Goal: Information Seeking & Learning: Learn about a topic

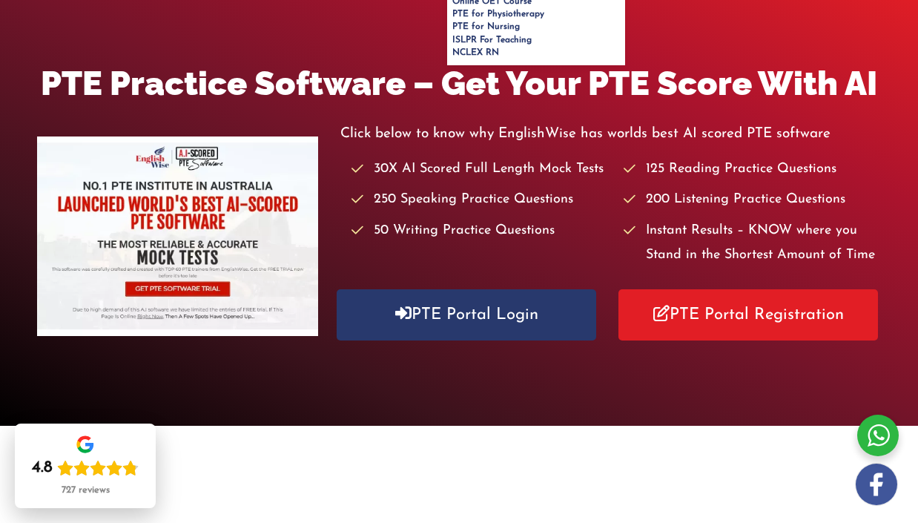
scroll to position [172, 0]
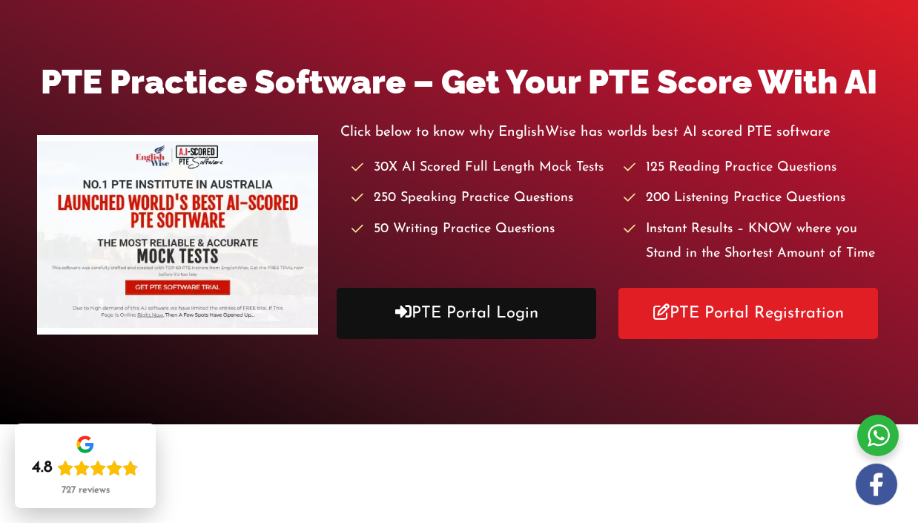
click at [508, 315] on link "PTE Portal Login" at bounding box center [466, 313] width 259 height 51
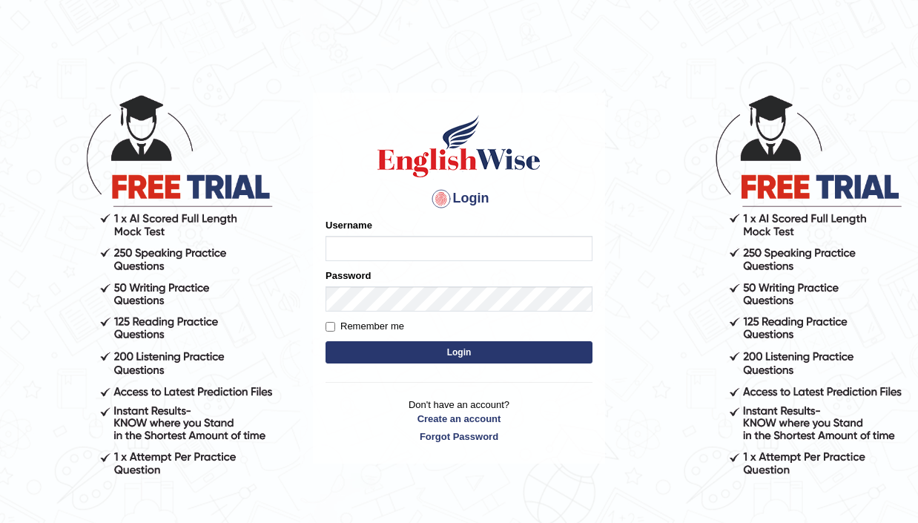
click at [386, 250] on input "Username" at bounding box center [458, 248] width 267 height 25
type input "alexnmx"
click at [459, 357] on button "Login" at bounding box center [458, 352] width 267 height 22
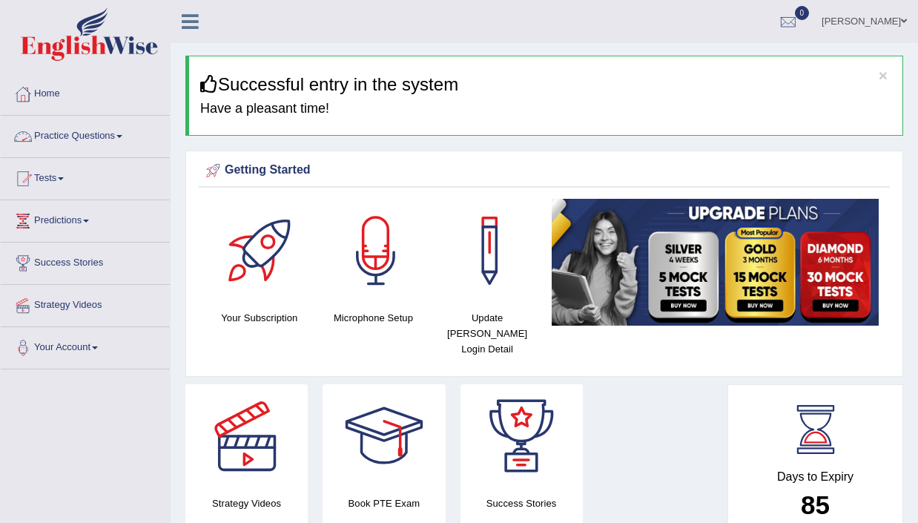
click at [67, 129] on link "Practice Questions" at bounding box center [85, 134] width 169 height 37
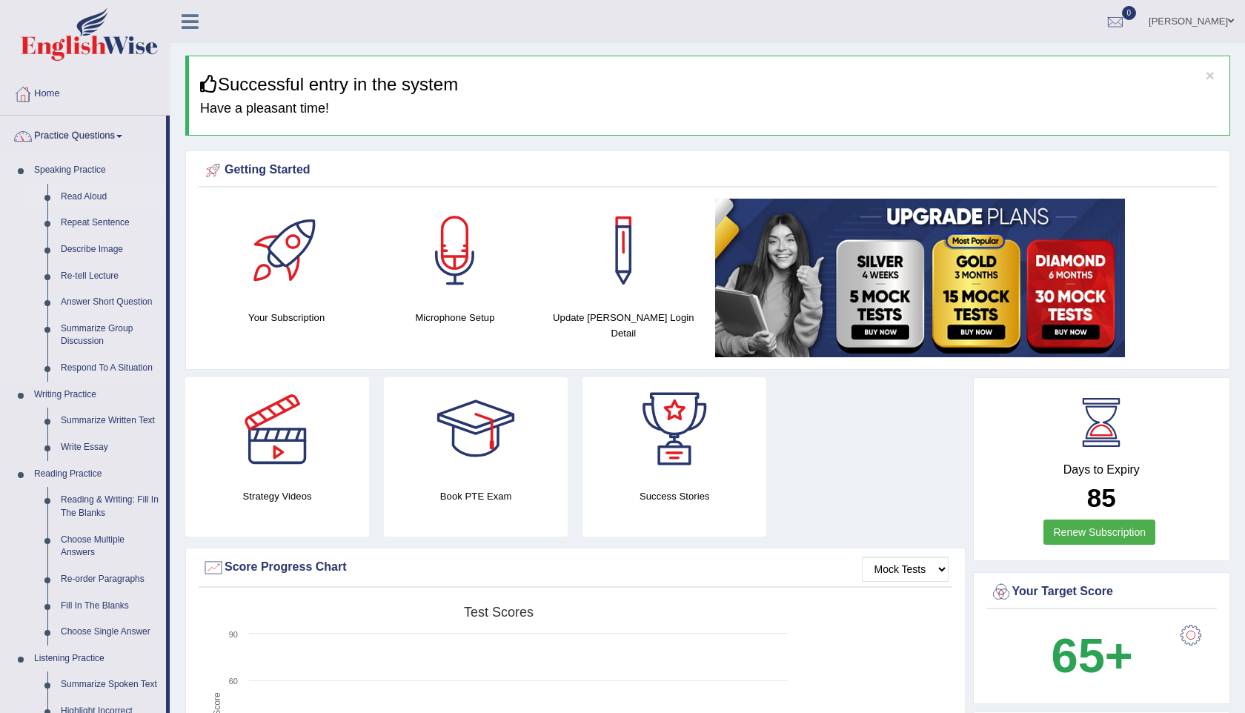
click at [97, 196] on link "Read Aloud" at bounding box center [110, 197] width 112 height 27
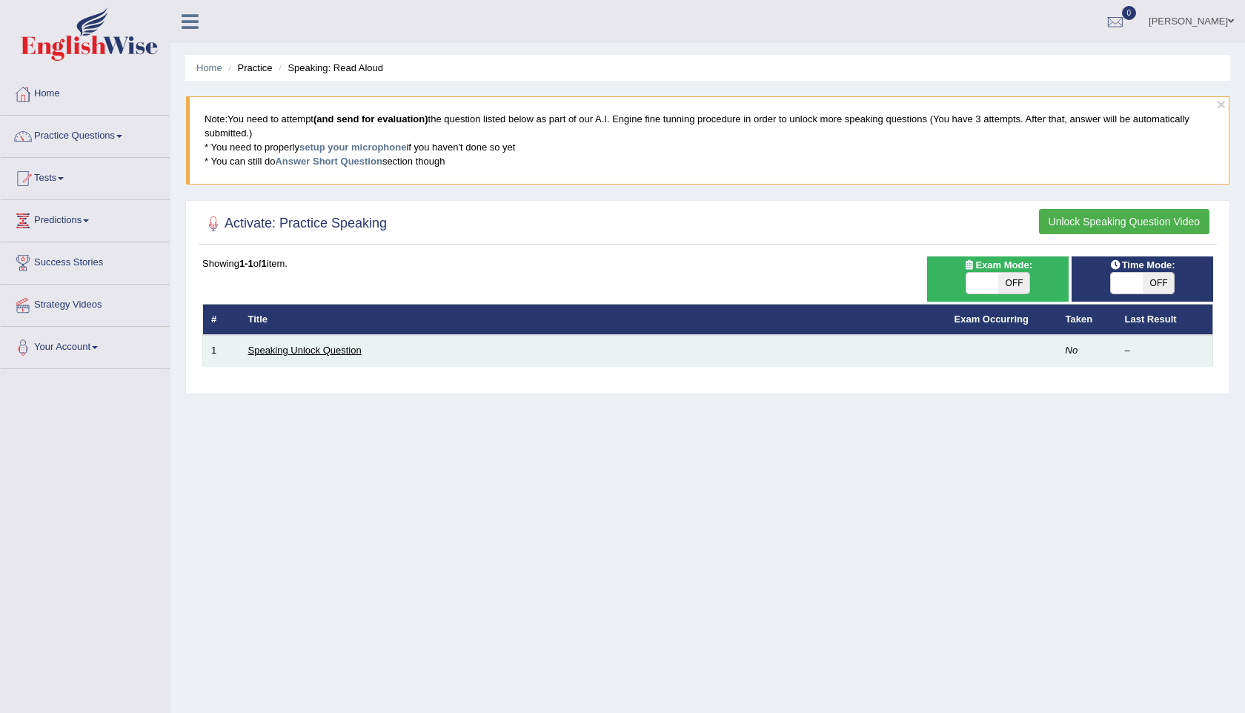
click at [298, 355] on link "Speaking Unlock Question" at bounding box center [304, 350] width 113 height 11
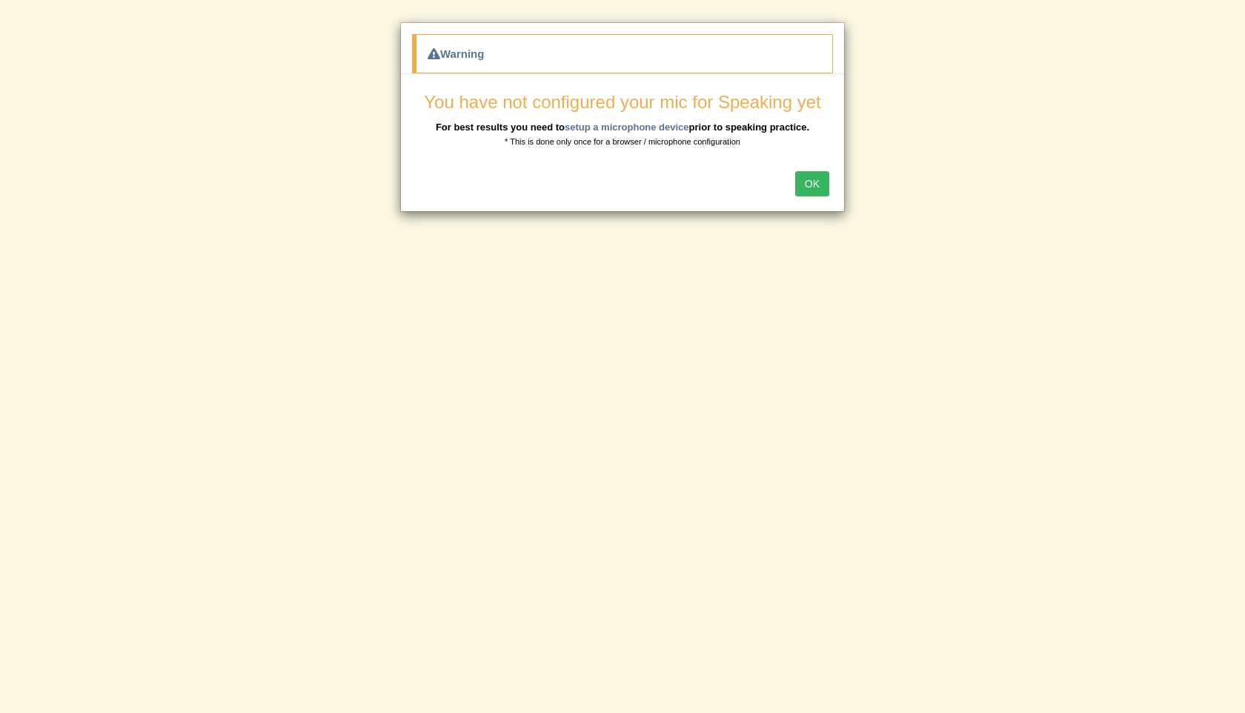
click at [813, 182] on button "OK" at bounding box center [812, 183] width 34 height 25
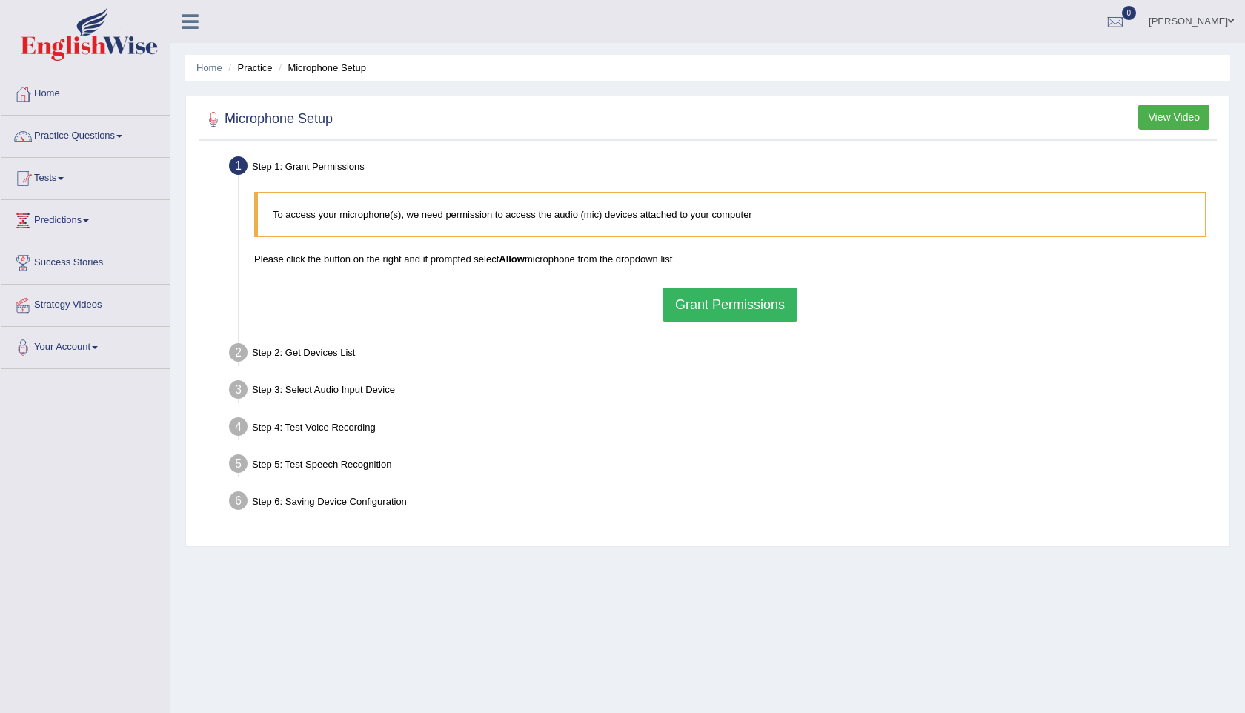
click at [709, 309] on button "Grant Permissions" at bounding box center [730, 305] width 135 height 34
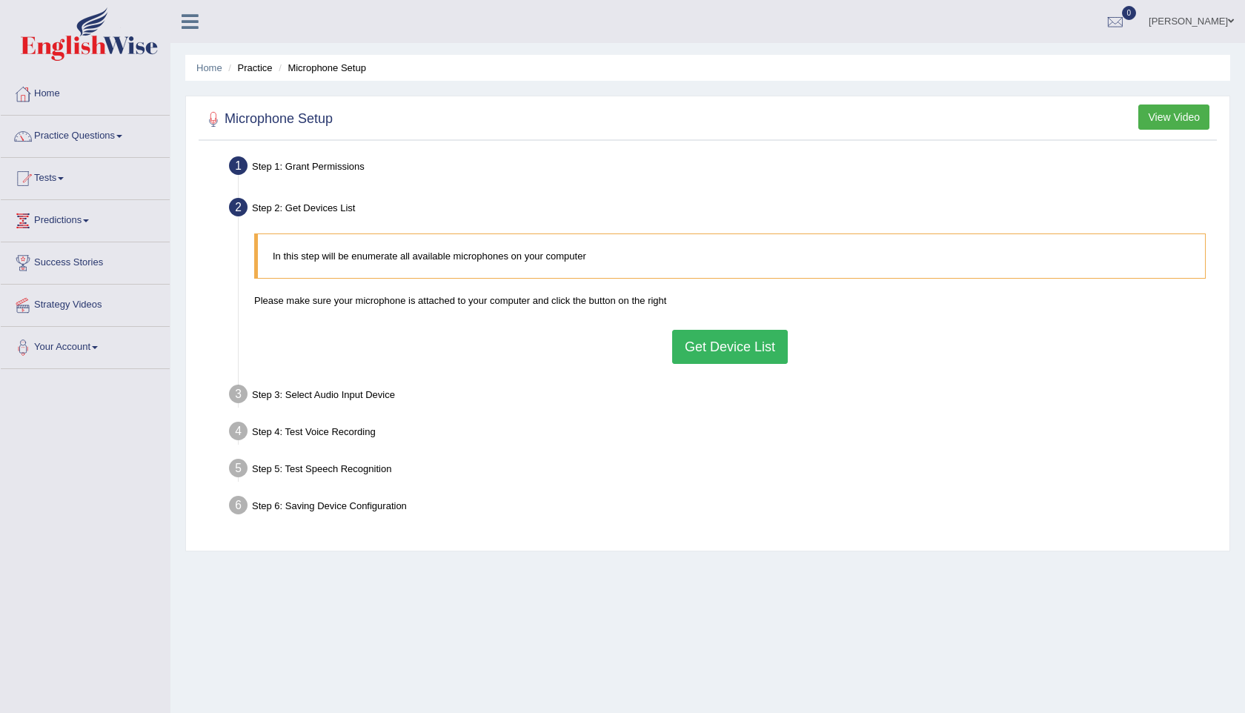
click at [732, 347] on button "Get Device List" at bounding box center [730, 347] width 116 height 34
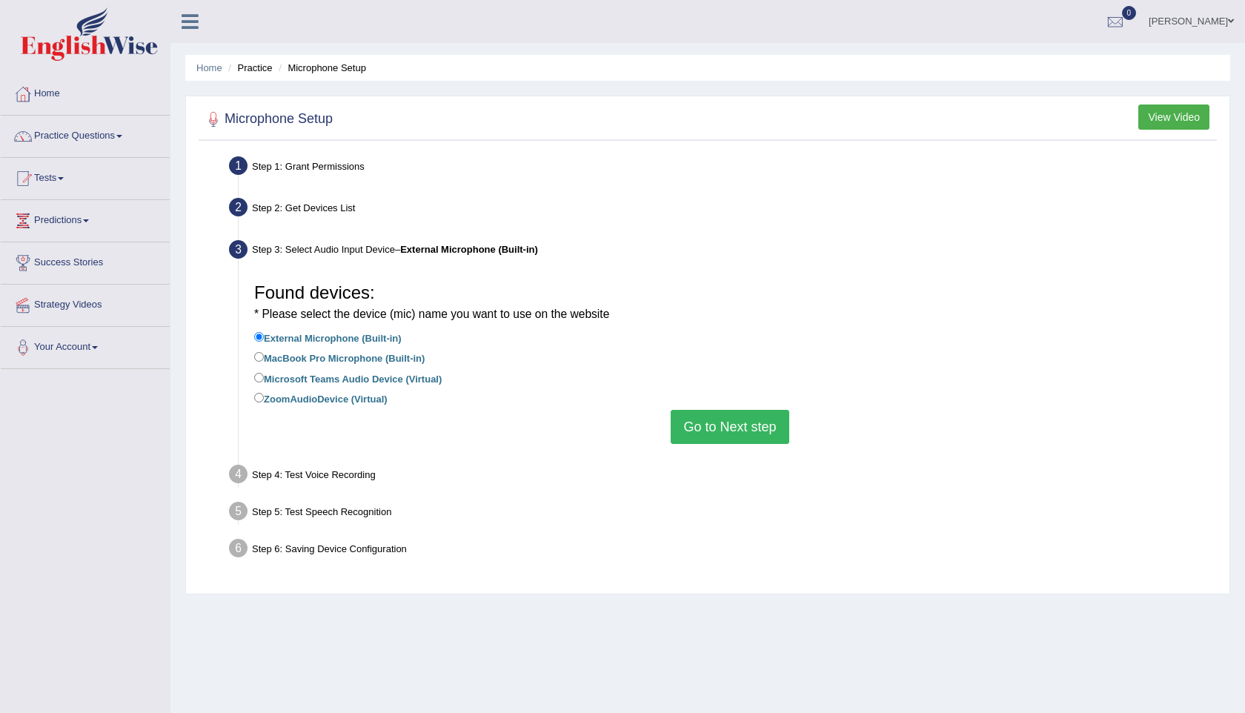
click at [749, 420] on button "Go to Next step" at bounding box center [730, 427] width 118 height 34
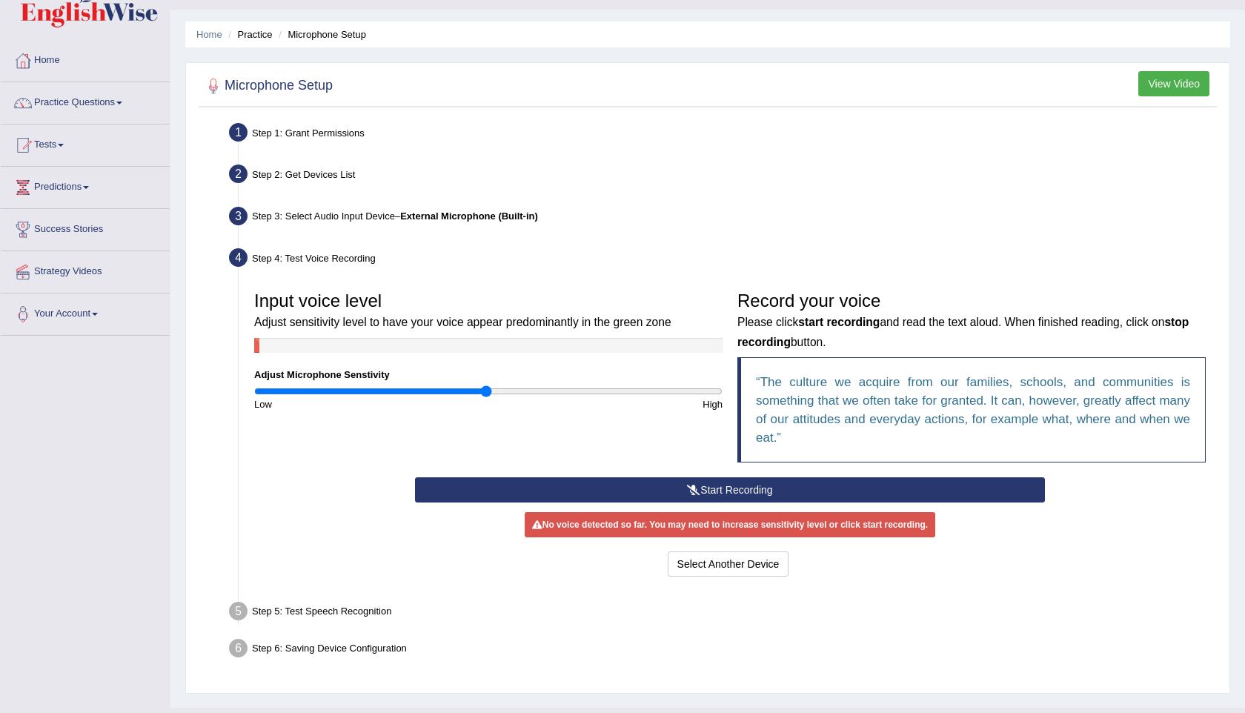
scroll to position [34, 0]
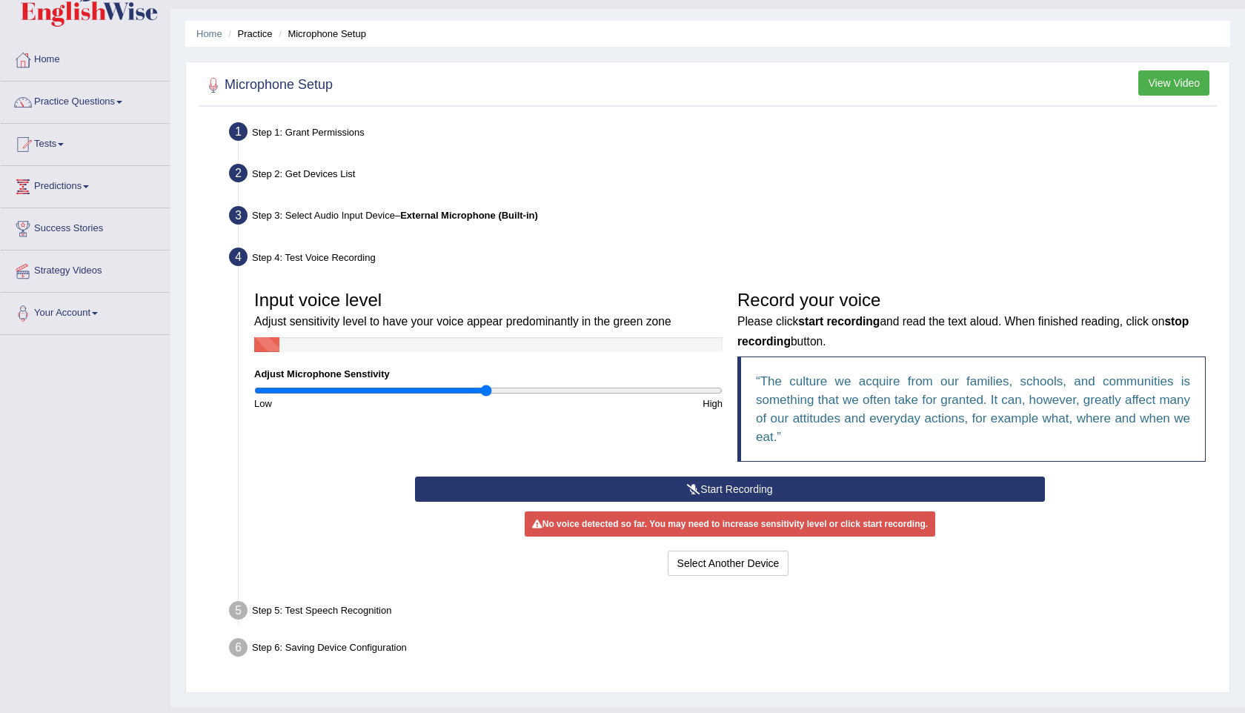
click at [725, 484] on button "Start Recording" at bounding box center [729, 489] width 629 height 25
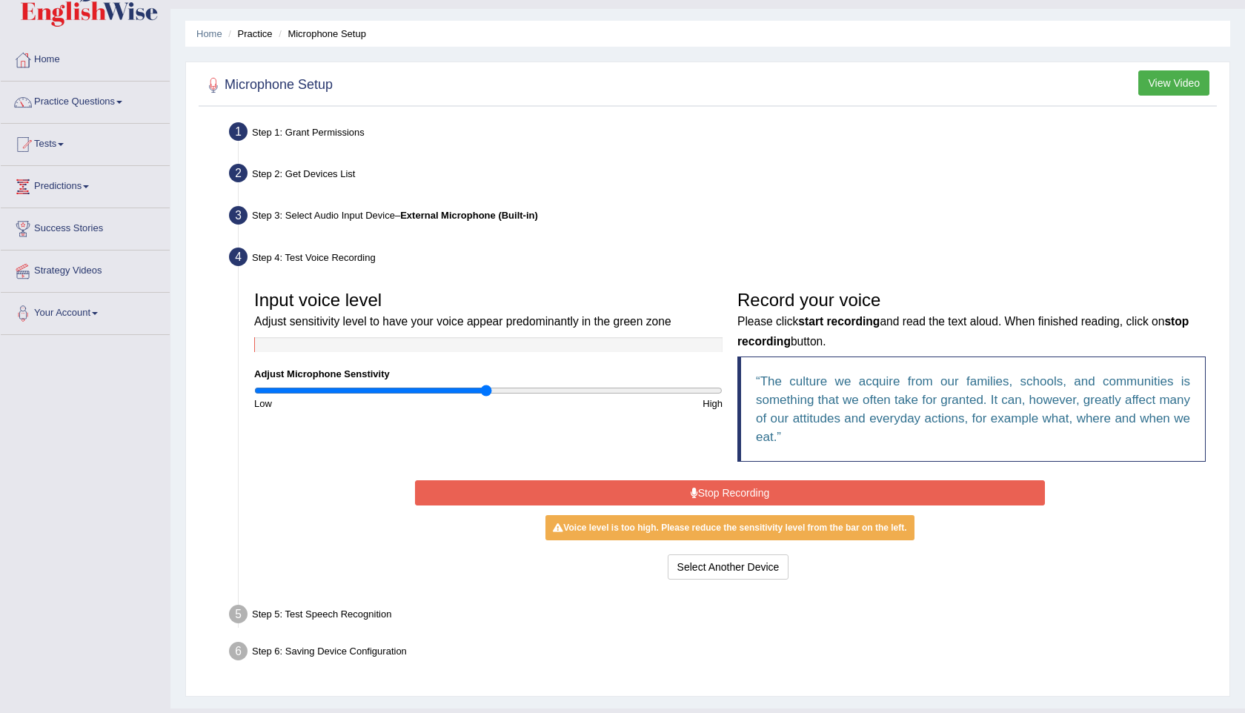
click at [732, 494] on button "Stop Recording" at bounding box center [729, 492] width 629 height 25
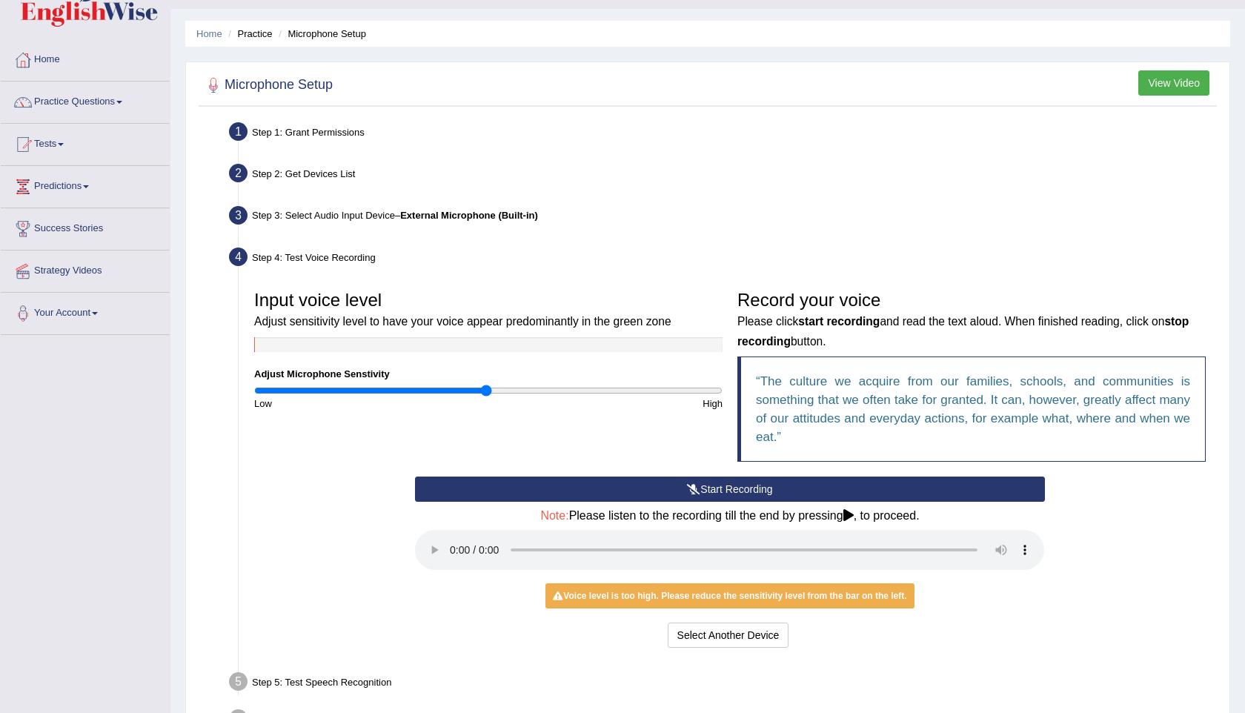
click at [411, 397] on div "Low" at bounding box center [368, 404] width 242 height 14
type input "0.58"
click at [388, 387] on input "range" at bounding box center [488, 391] width 469 height 12
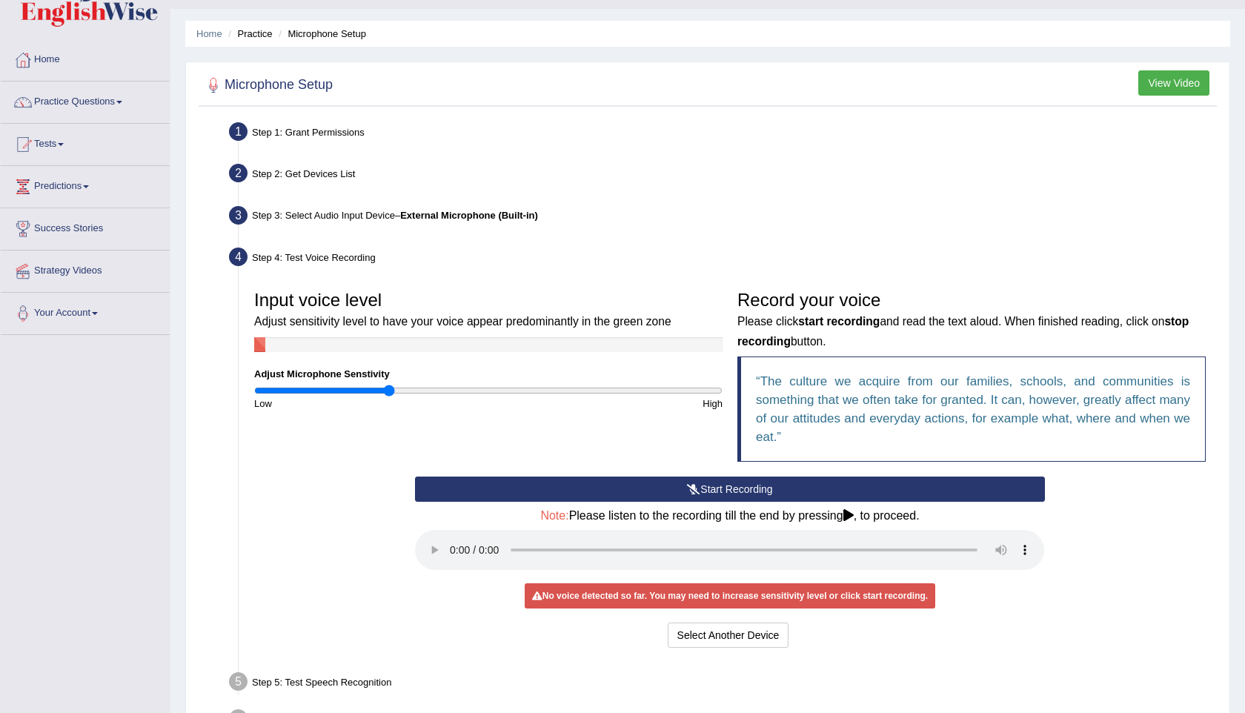
click at [744, 488] on button "Start Recording" at bounding box center [729, 489] width 629 height 25
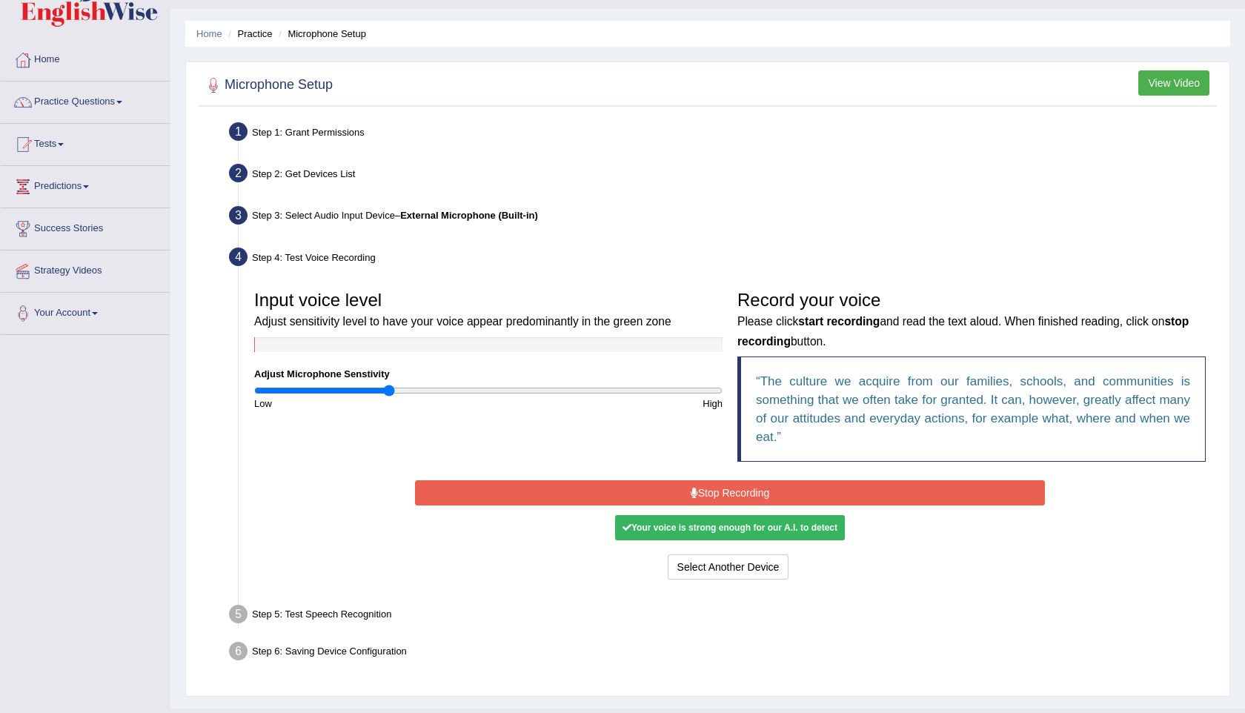
click at [671, 500] on button "Stop Recording" at bounding box center [729, 492] width 629 height 25
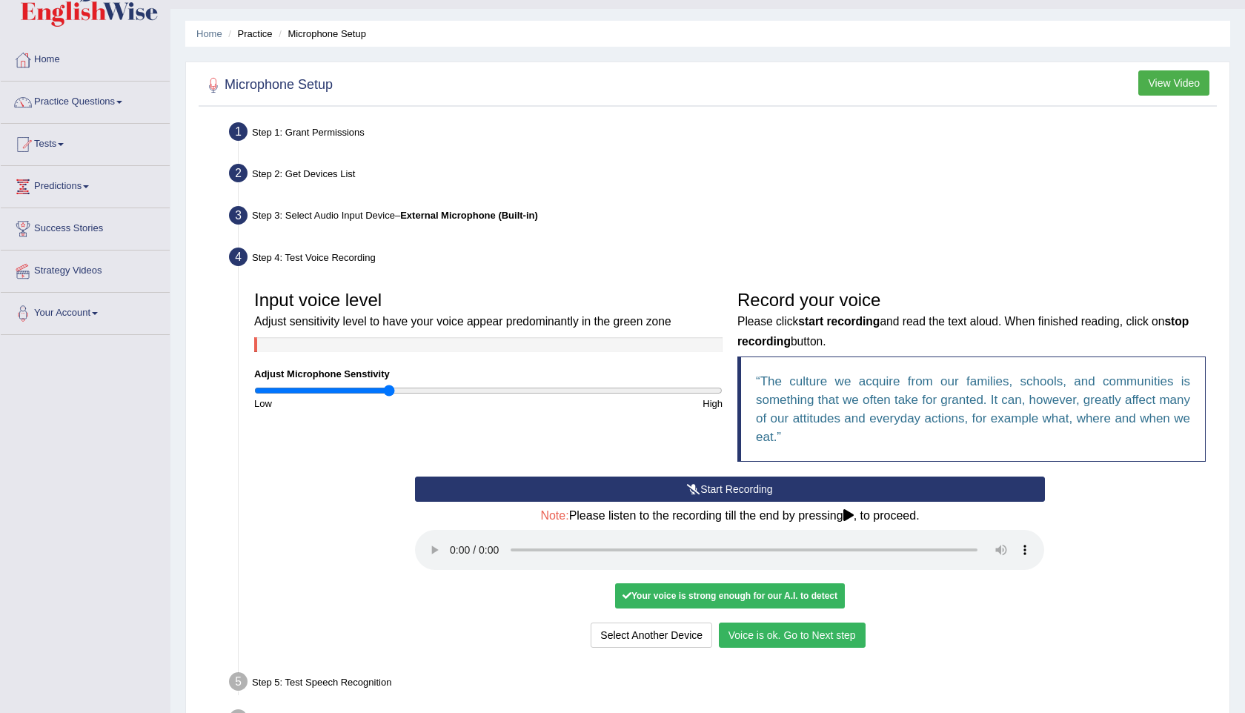
click at [782, 642] on button "Voice is ok. Go to Next step" at bounding box center [792, 635] width 147 height 25
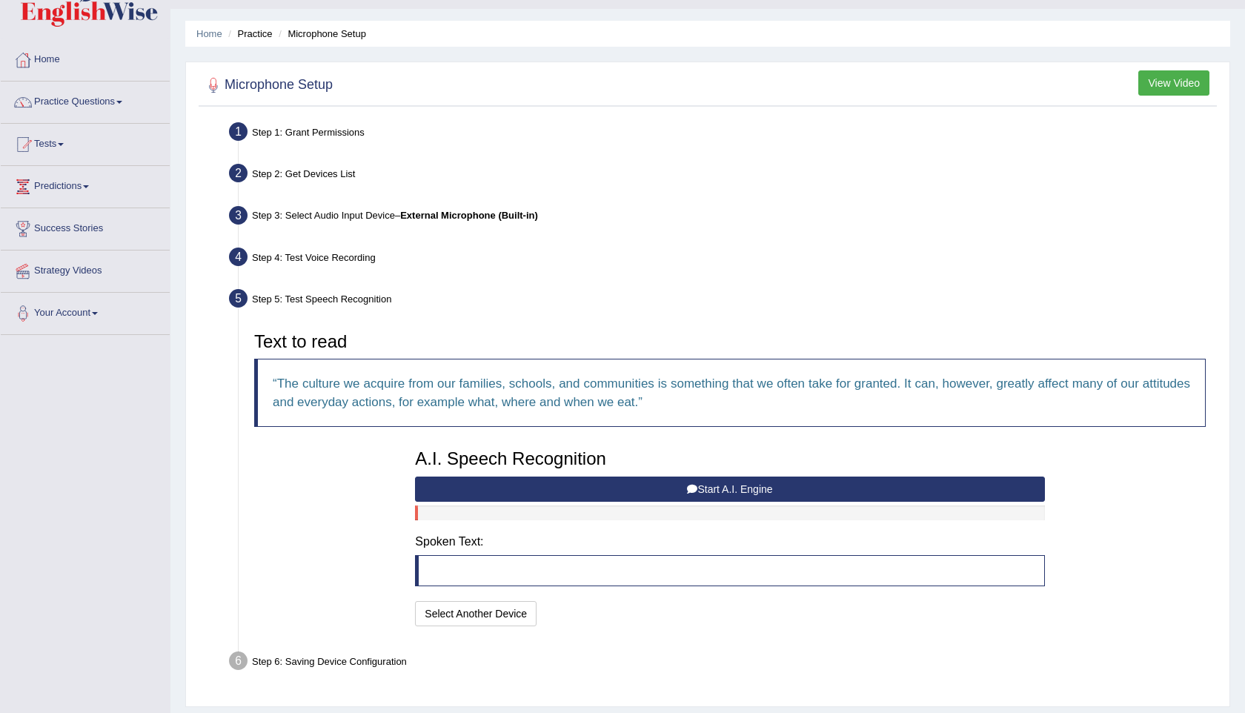
click at [746, 490] on button "Start A.I. Engine" at bounding box center [729, 489] width 629 height 25
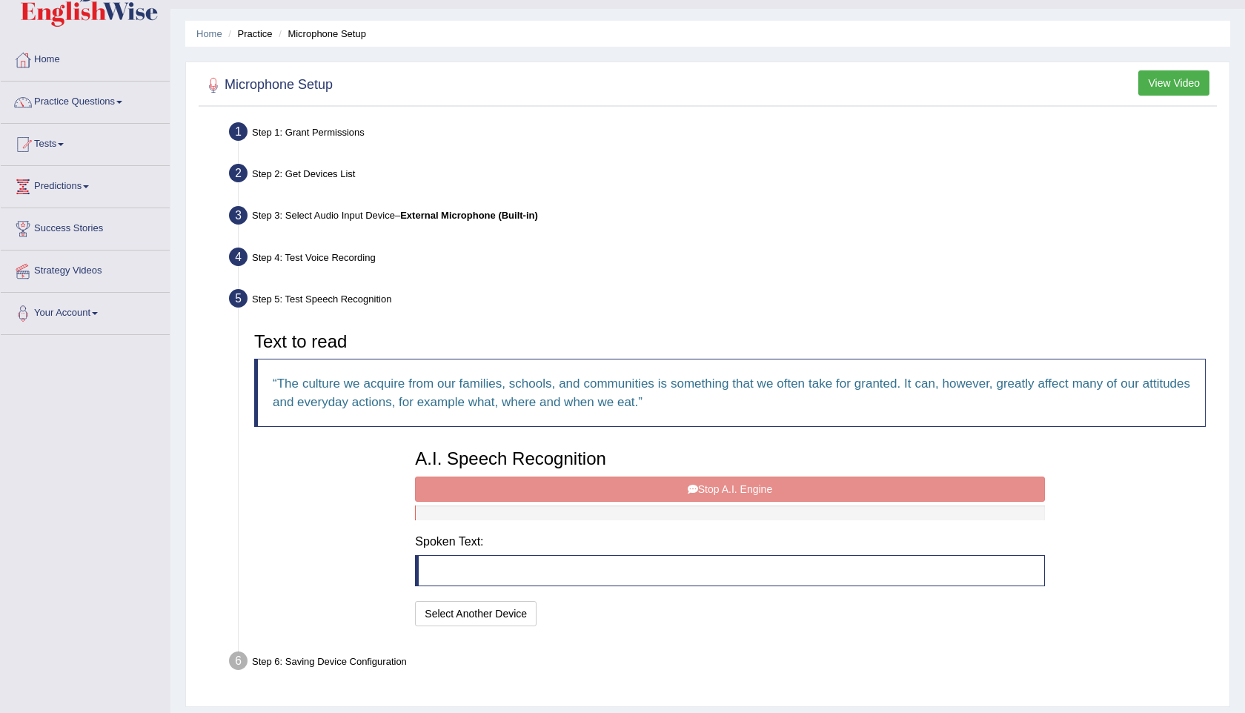
click at [724, 490] on div "A.I. Speech Recognition Start A.I. Engine Stop A.I. Engine Note: Please listen …" at bounding box center [730, 536] width 644 height 188
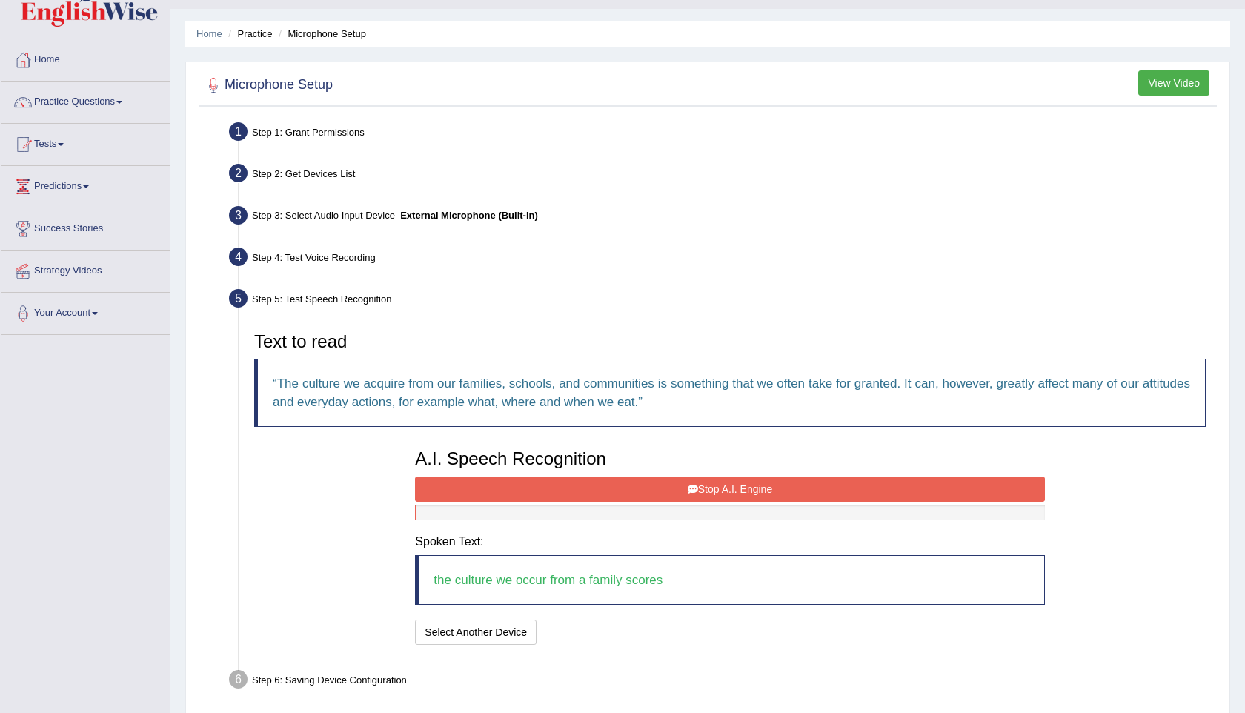
click at [727, 482] on button "Stop A.I. Engine" at bounding box center [729, 489] width 629 height 25
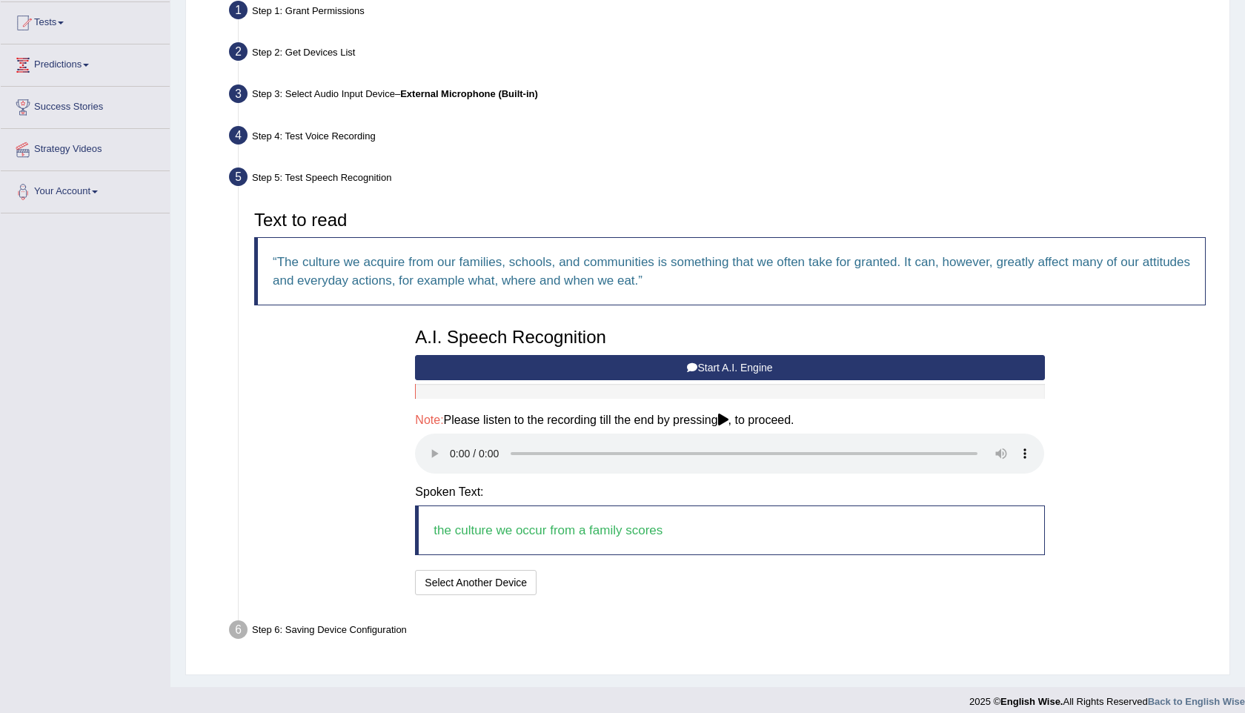
scroll to position [166, 0]
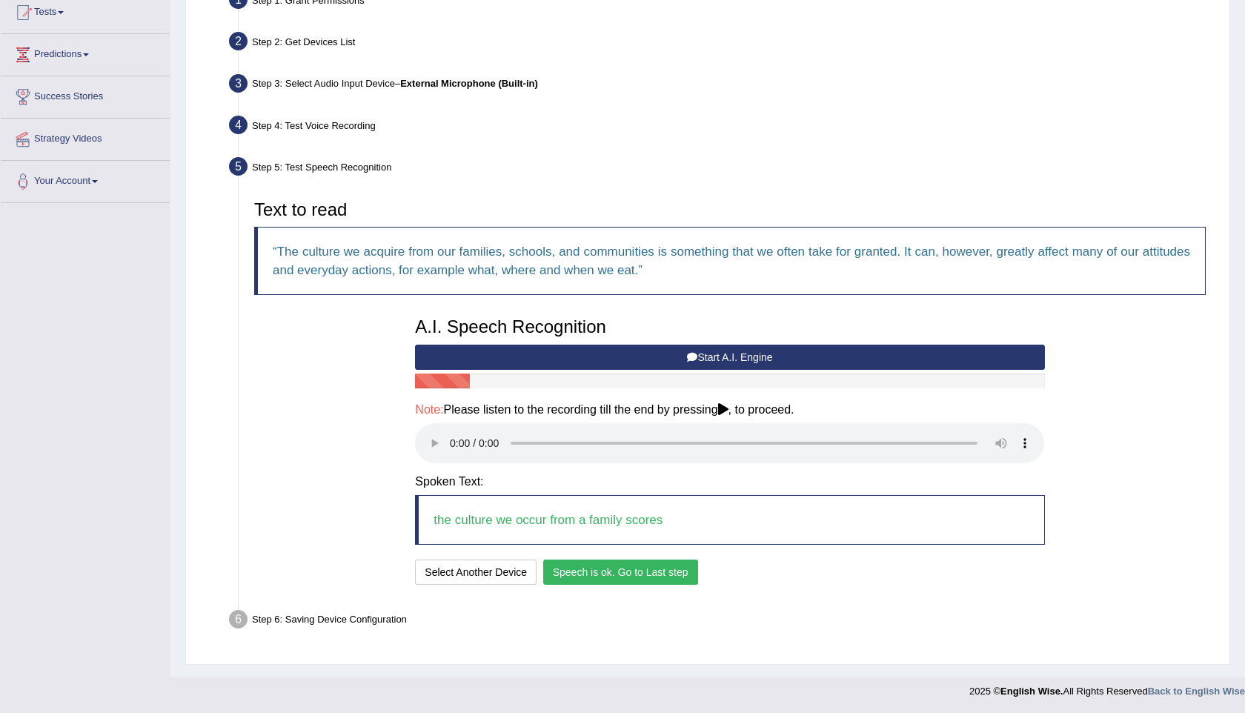
click at [642, 577] on button "Speech is ok. Go to Last step" at bounding box center [620, 572] width 155 height 25
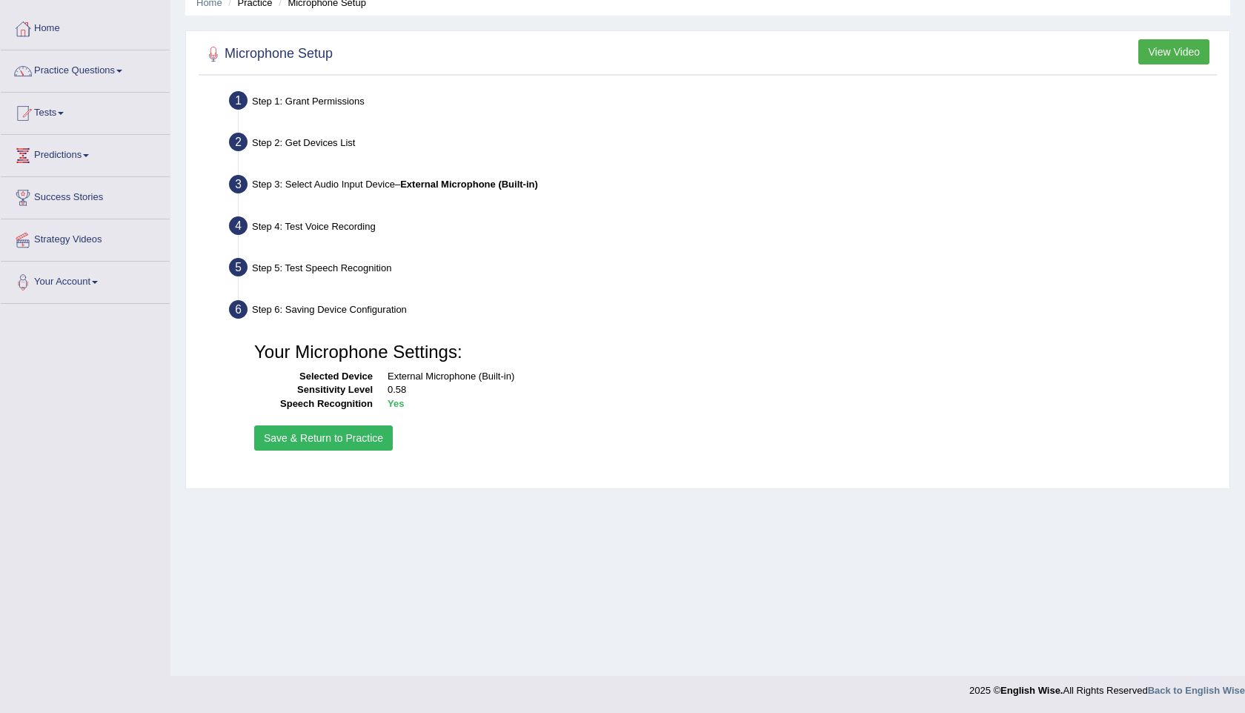
click at [357, 439] on button "Save & Return to Practice" at bounding box center [323, 438] width 139 height 25
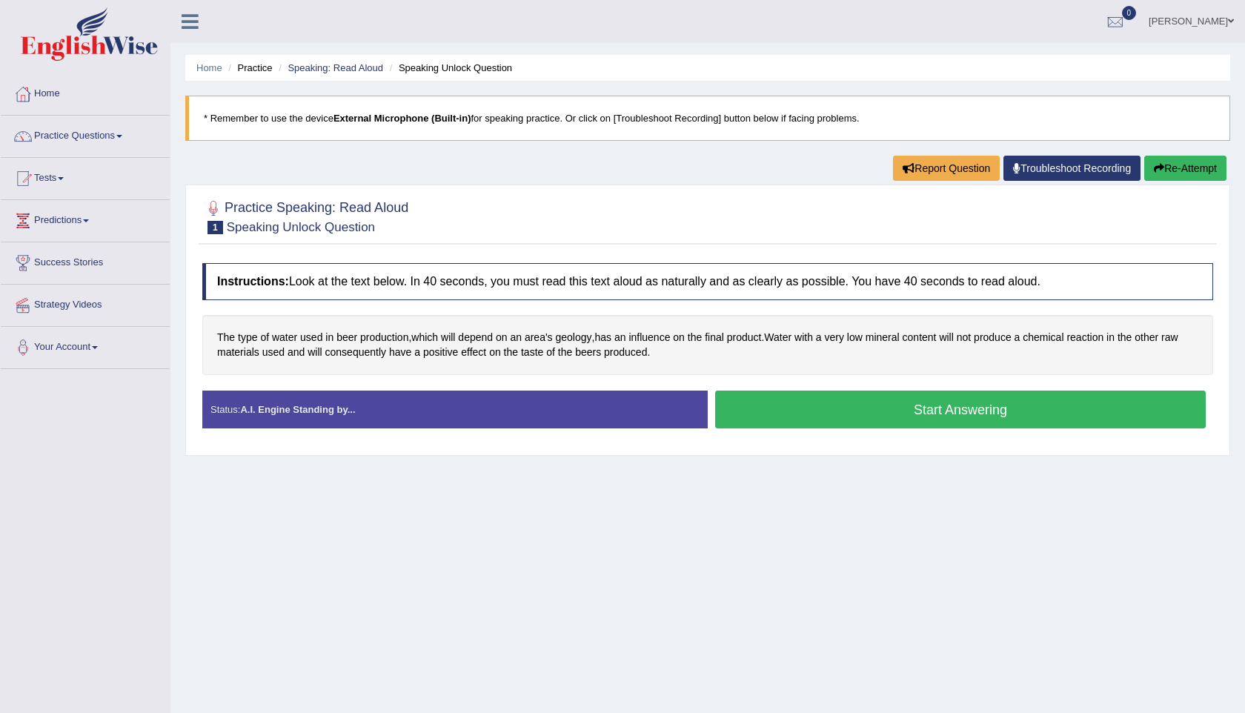
click at [934, 417] on button "Start Answering" at bounding box center [960, 410] width 491 height 38
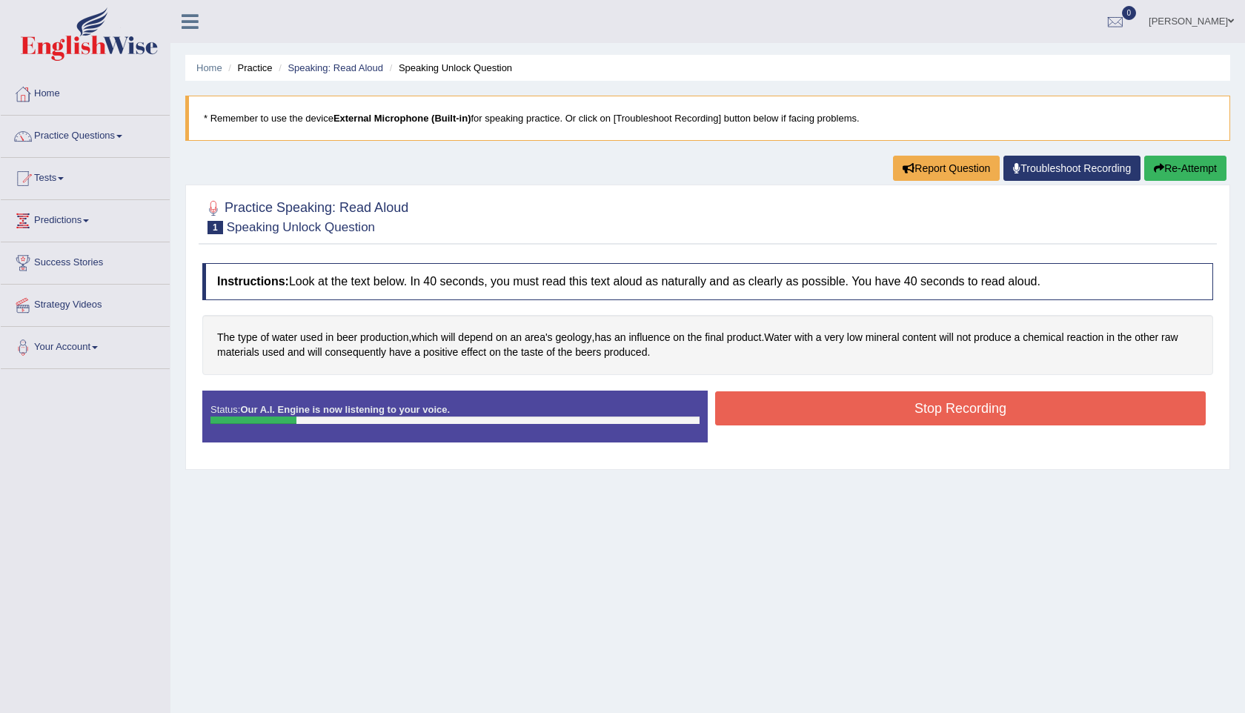
click at [877, 402] on button "Stop Recording" at bounding box center [960, 408] width 491 height 34
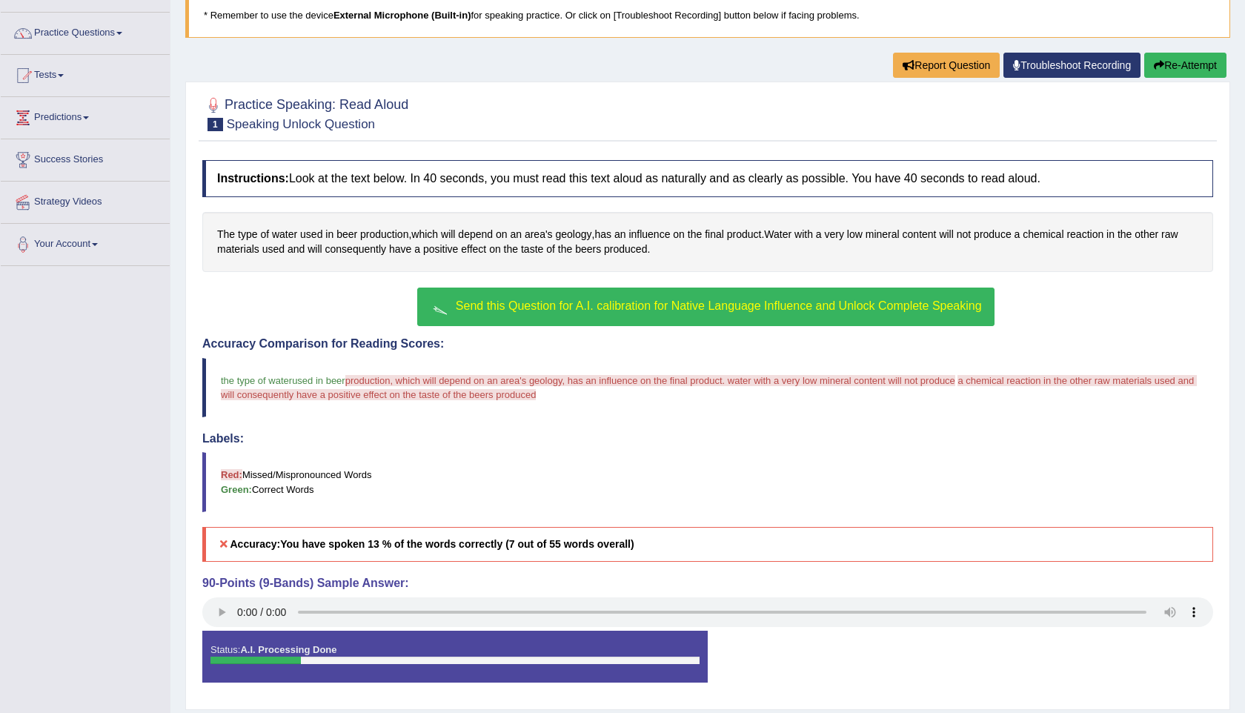
scroll to position [148, 0]
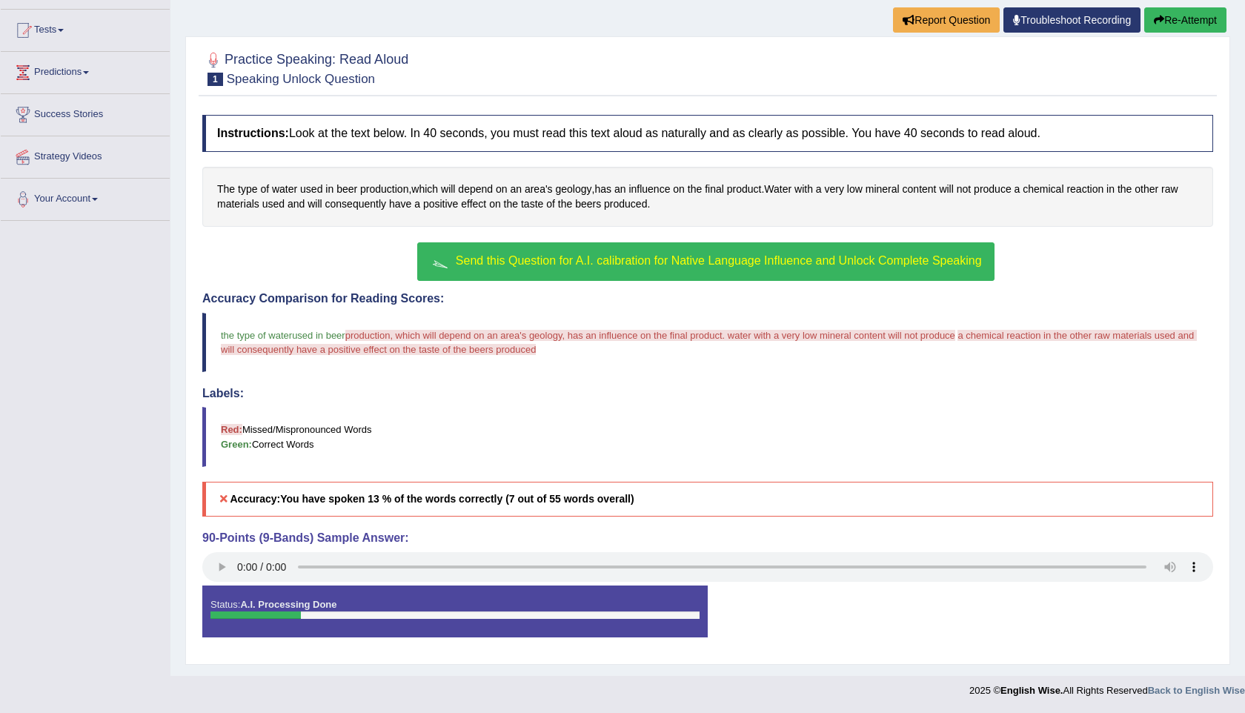
click at [573, 255] on span "Send this Question for A.I. calibration for Native Language Influence and Unloc…" at bounding box center [719, 260] width 526 height 13
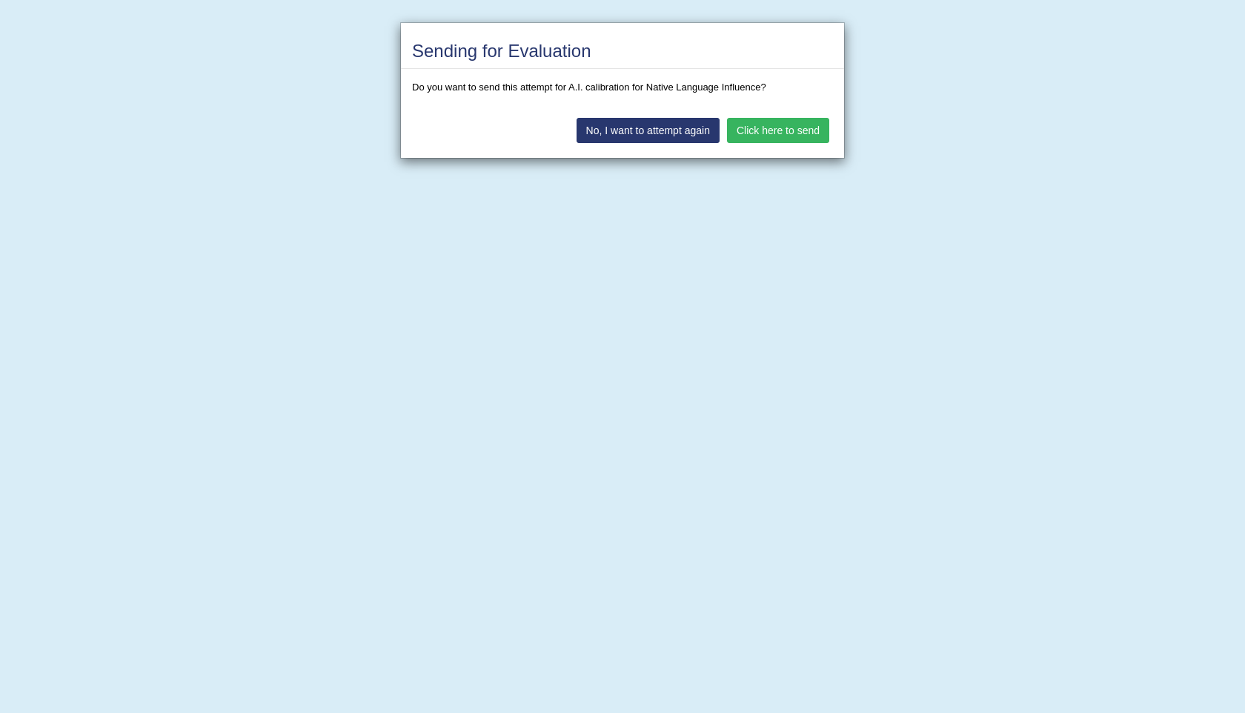
click at [784, 122] on button "Click here to send" at bounding box center [778, 130] width 102 height 25
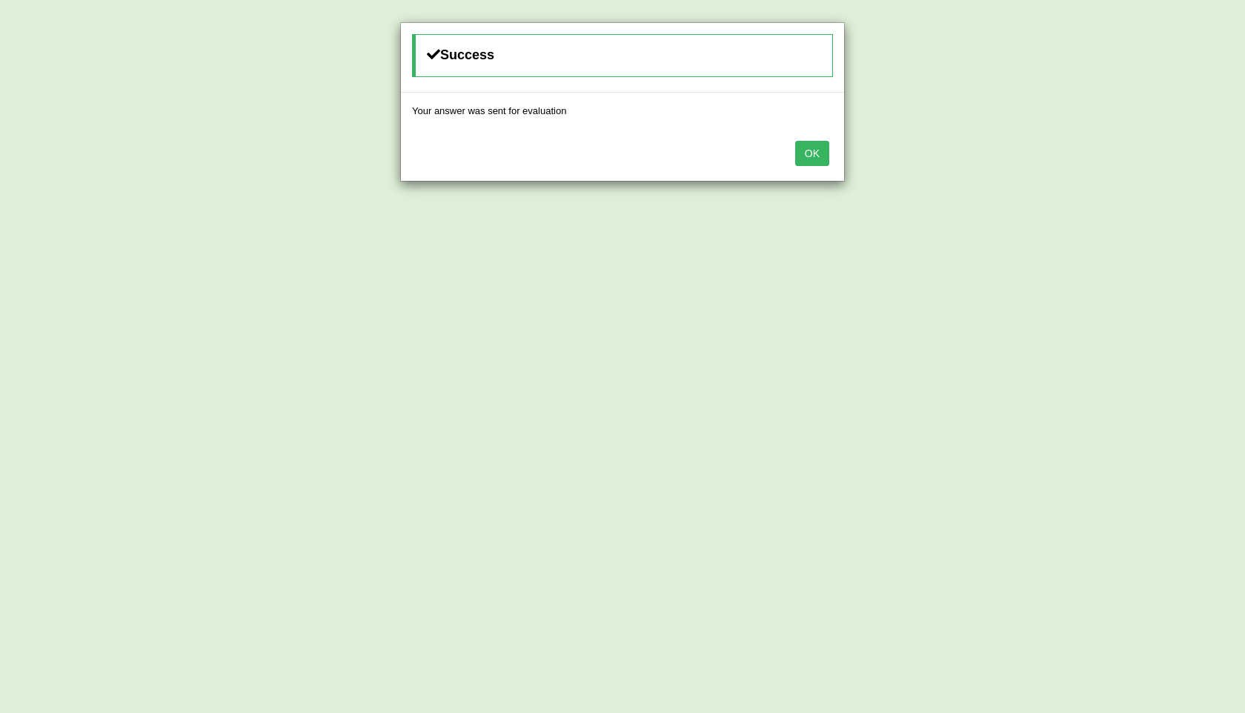
click at [810, 145] on button "OK" at bounding box center [812, 153] width 34 height 25
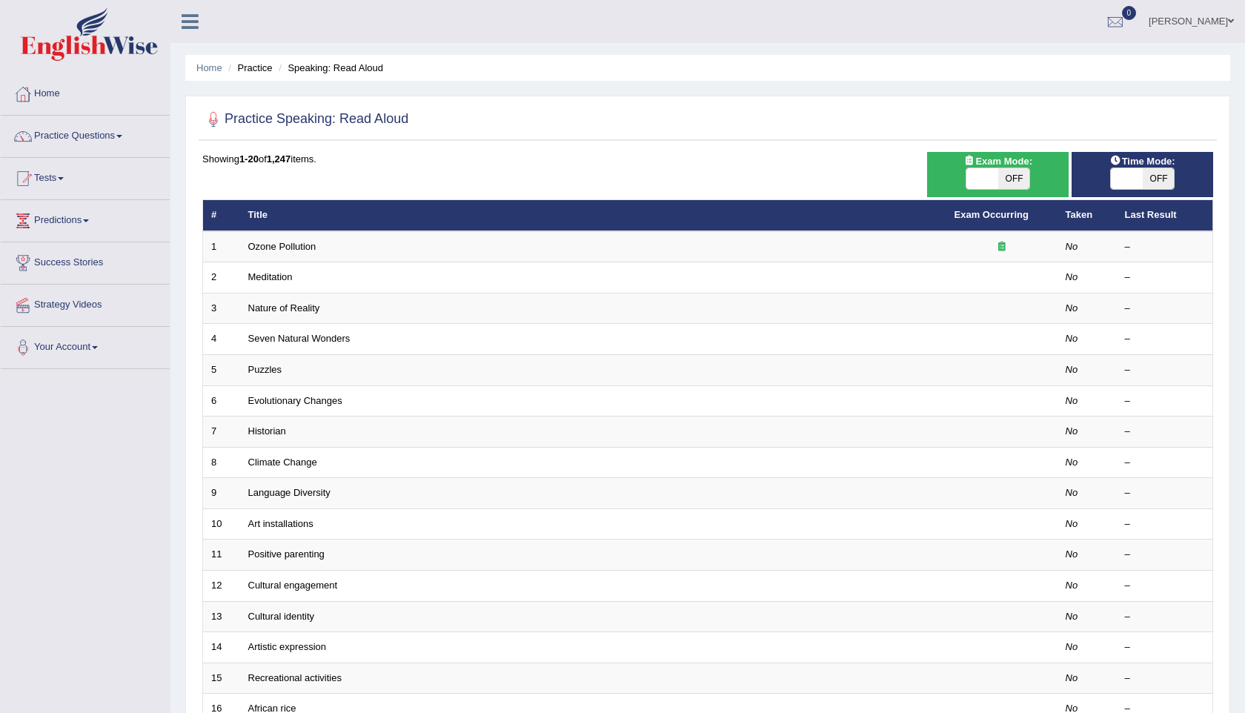
click at [994, 174] on span at bounding box center [983, 178] width 32 height 21
checkbox input "true"
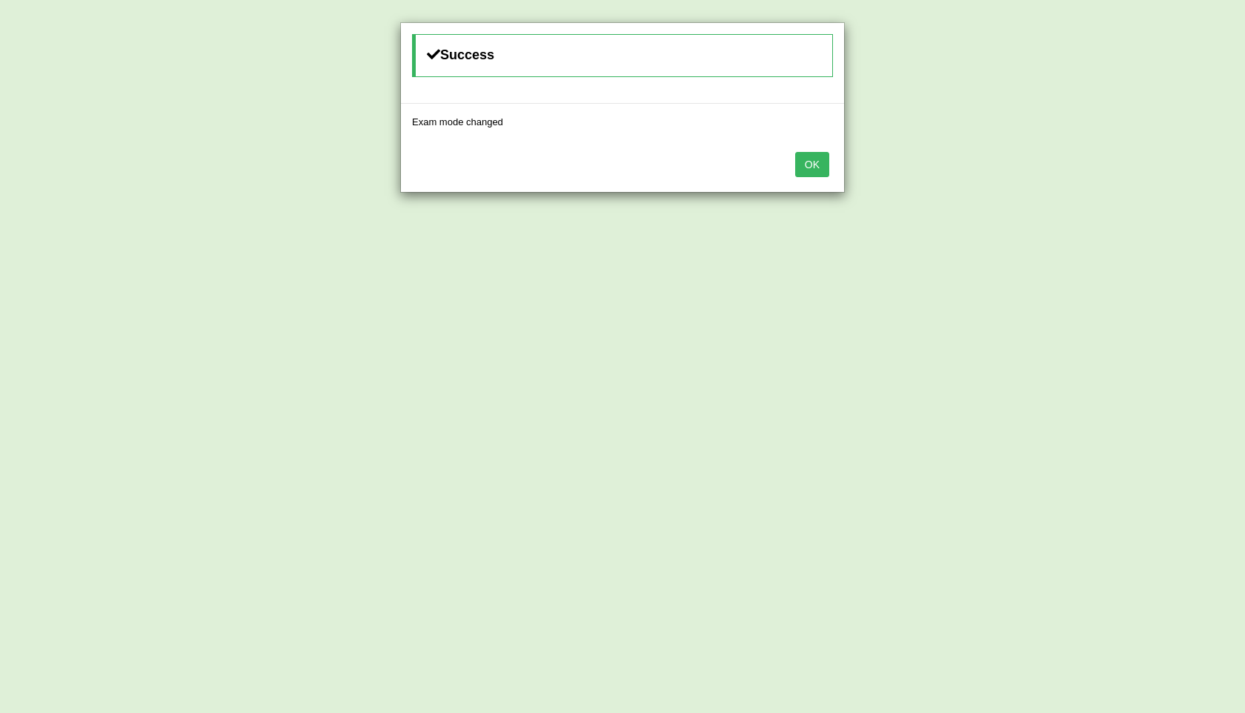
click at [813, 161] on button "OK" at bounding box center [812, 164] width 34 height 25
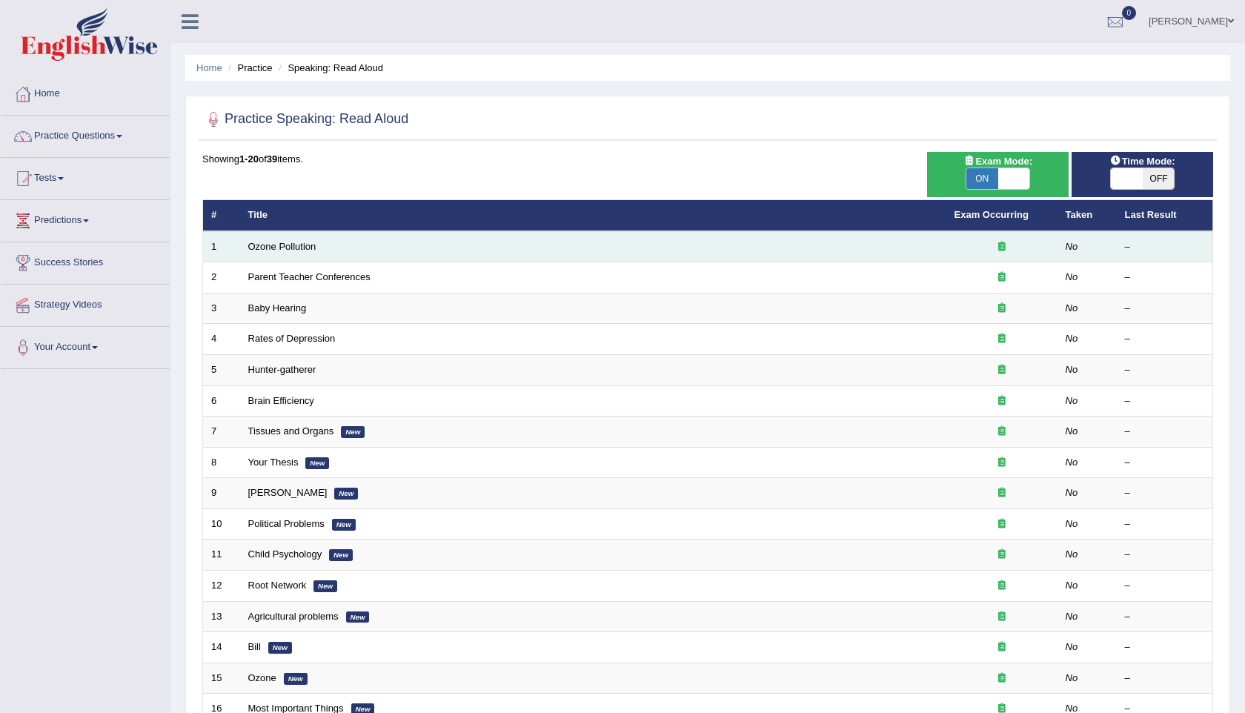
click at [507, 259] on td "Ozone Pollution" at bounding box center [593, 246] width 707 height 31
click at [294, 248] on link "Ozone Pollution" at bounding box center [282, 246] width 68 height 11
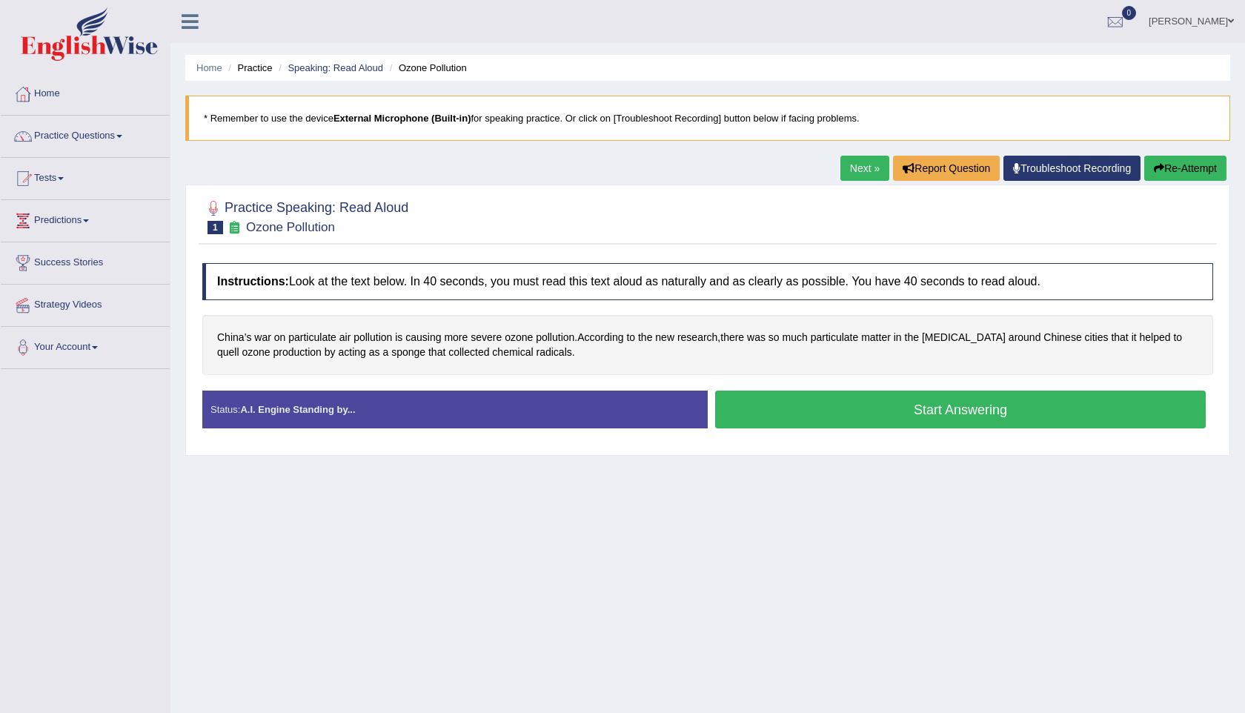
click at [871, 407] on button "Start Answering" at bounding box center [960, 410] width 491 height 38
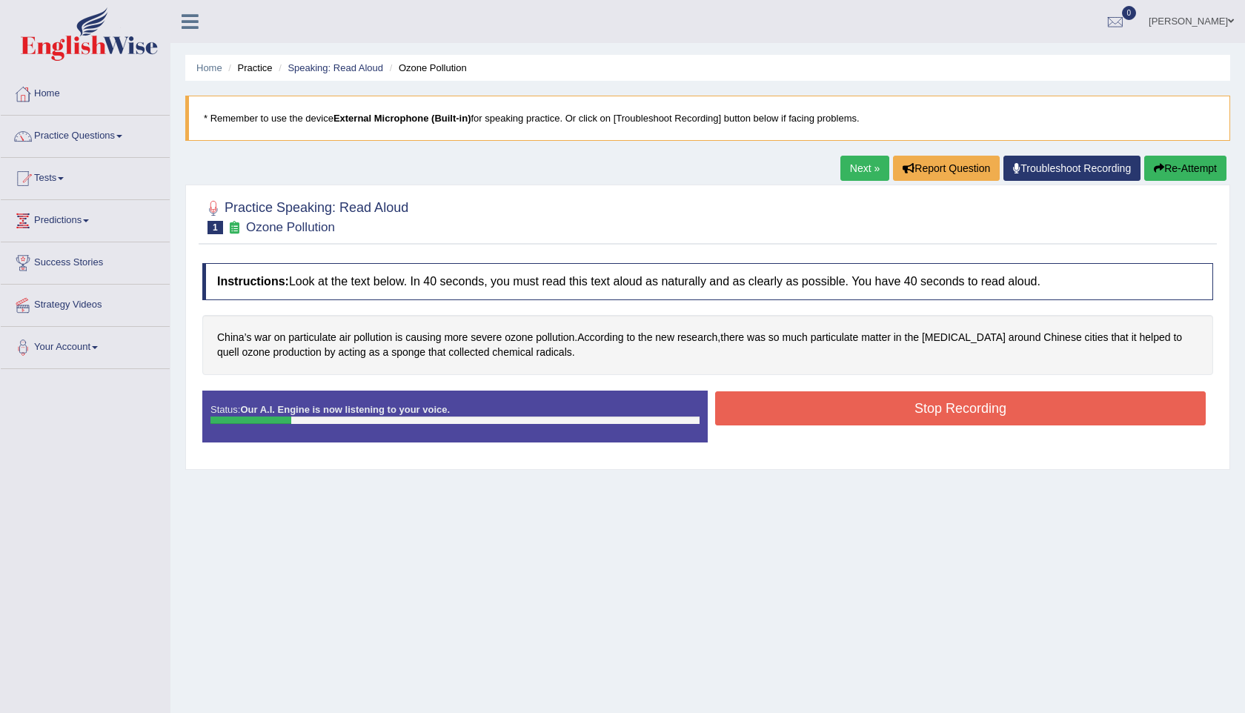
click at [965, 403] on button "Stop Recording" at bounding box center [960, 408] width 491 height 34
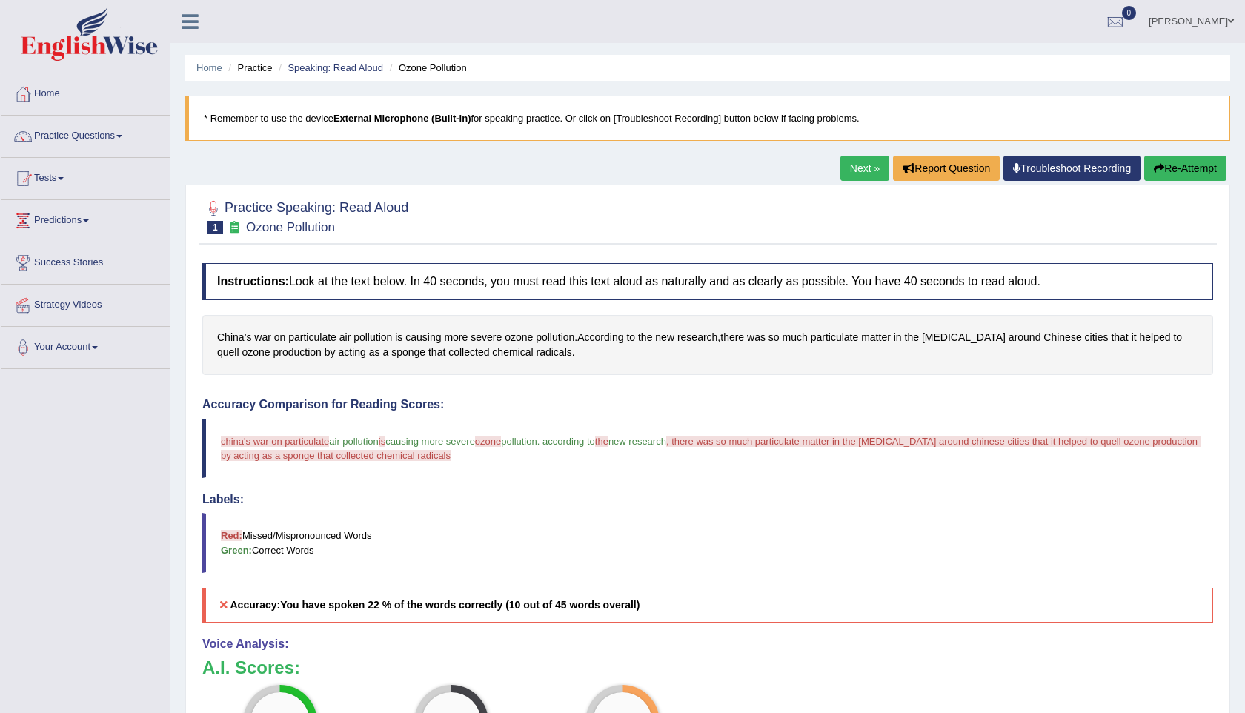
click at [1191, 168] on button "Re-Attempt" at bounding box center [1186, 168] width 82 height 25
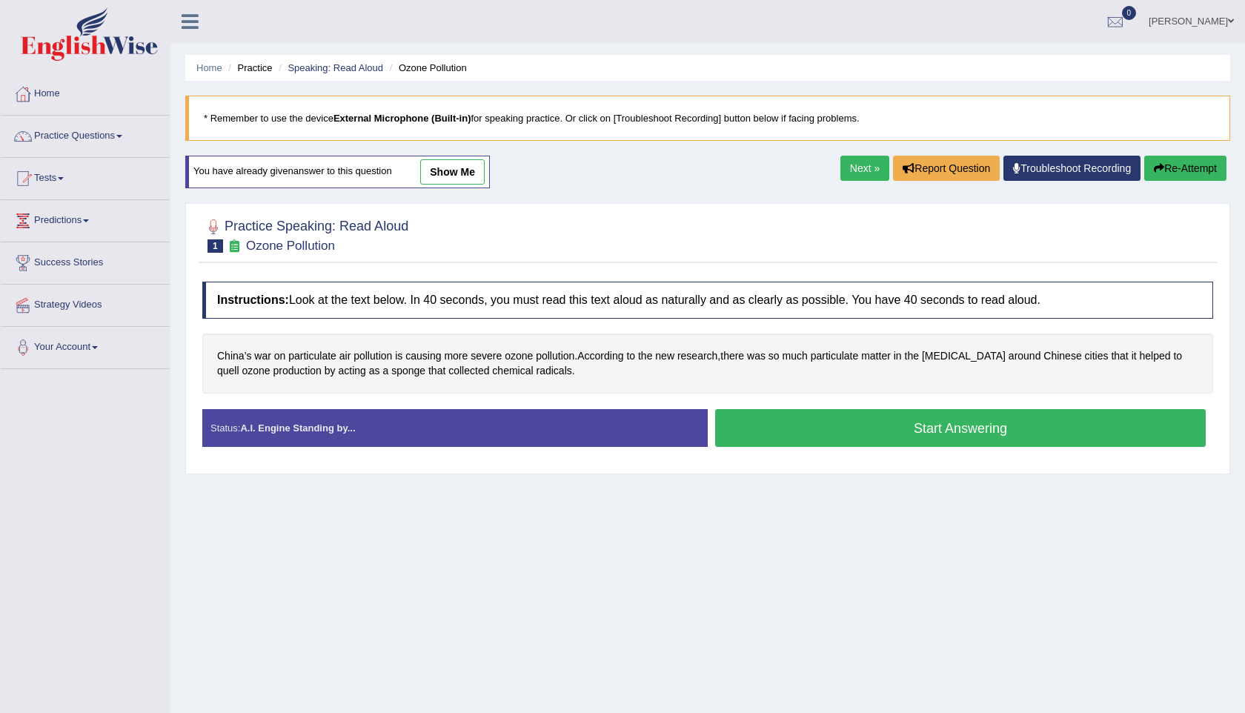
click at [867, 431] on button "Start Answering" at bounding box center [960, 428] width 491 height 38
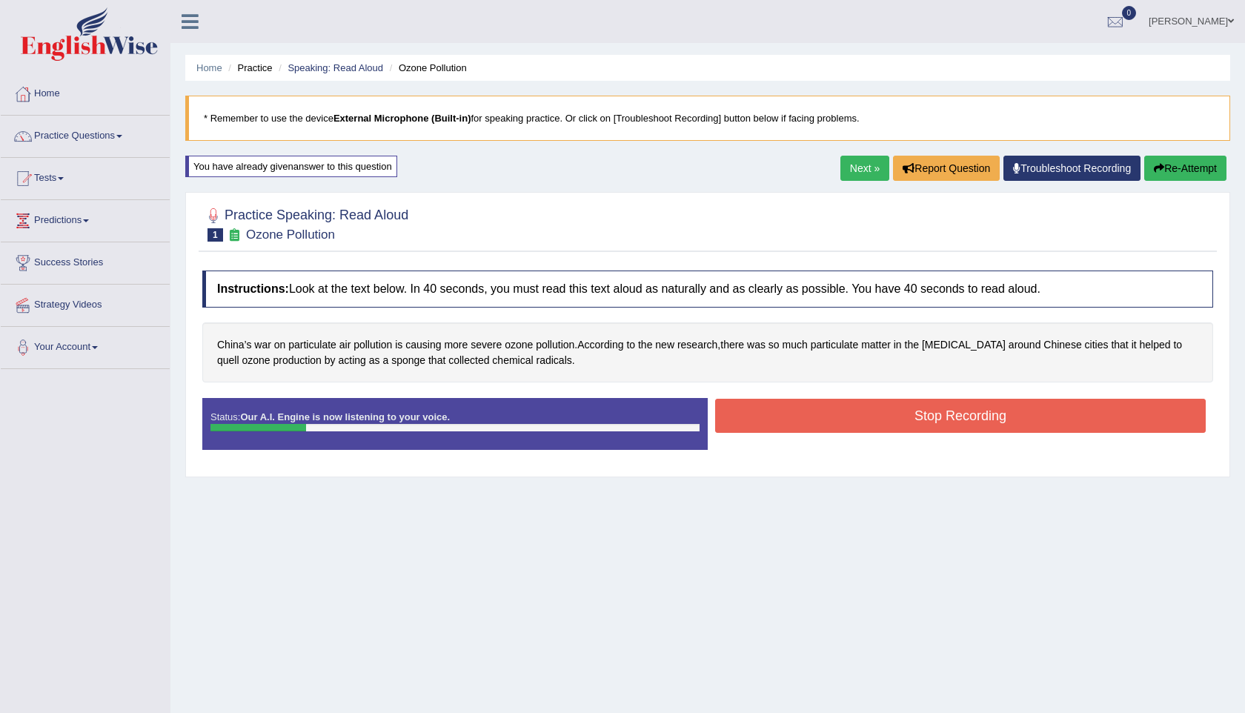
click at [927, 431] on button "Stop Recording" at bounding box center [960, 416] width 491 height 34
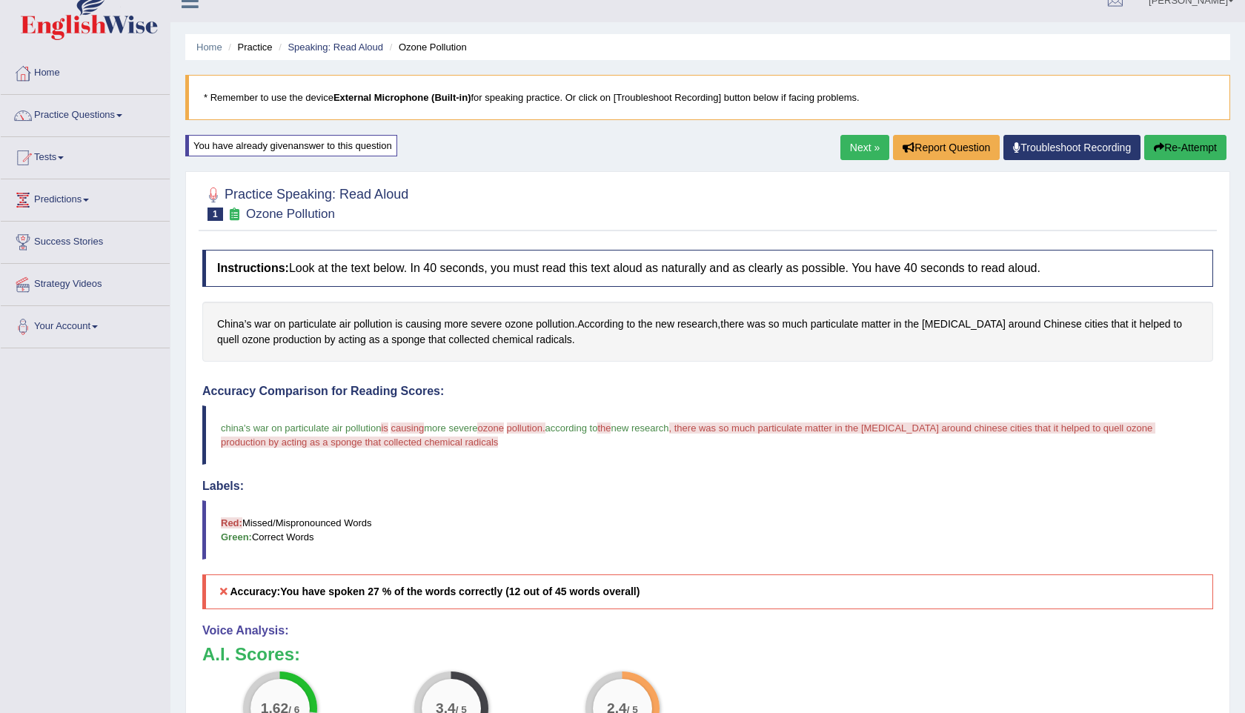
scroll to position [33, 0]
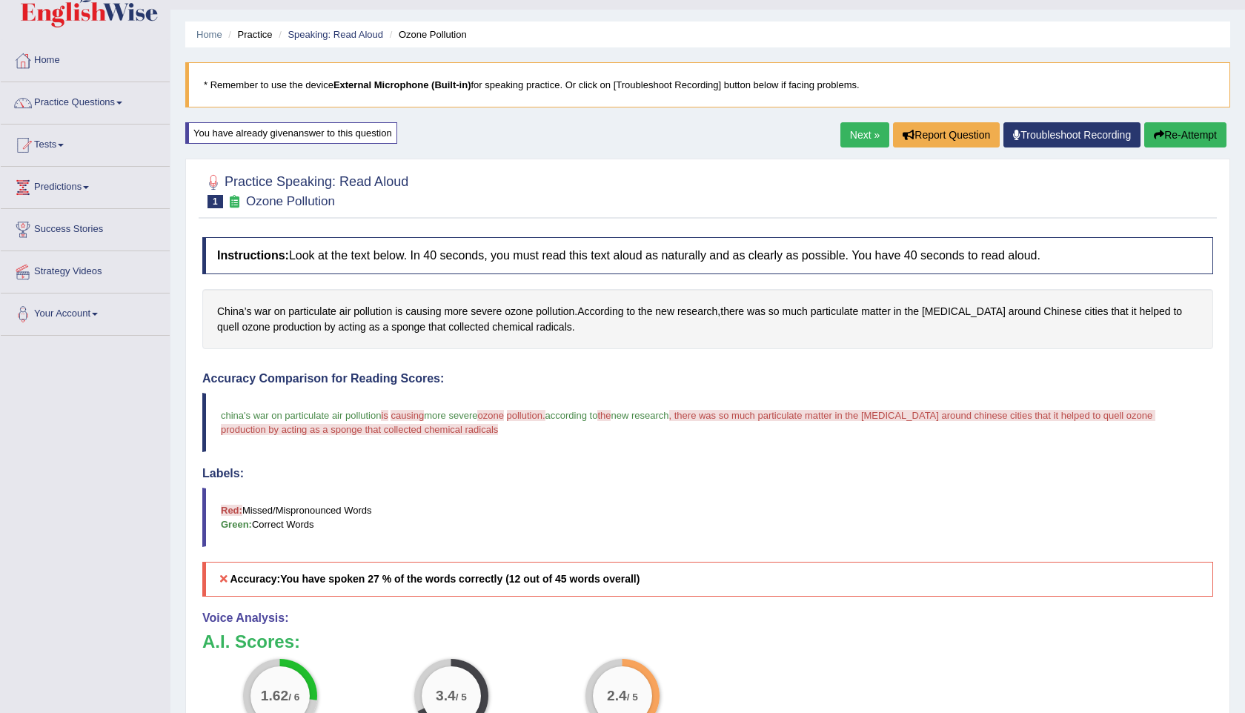
click at [1182, 136] on button "Re-Attempt" at bounding box center [1186, 134] width 82 height 25
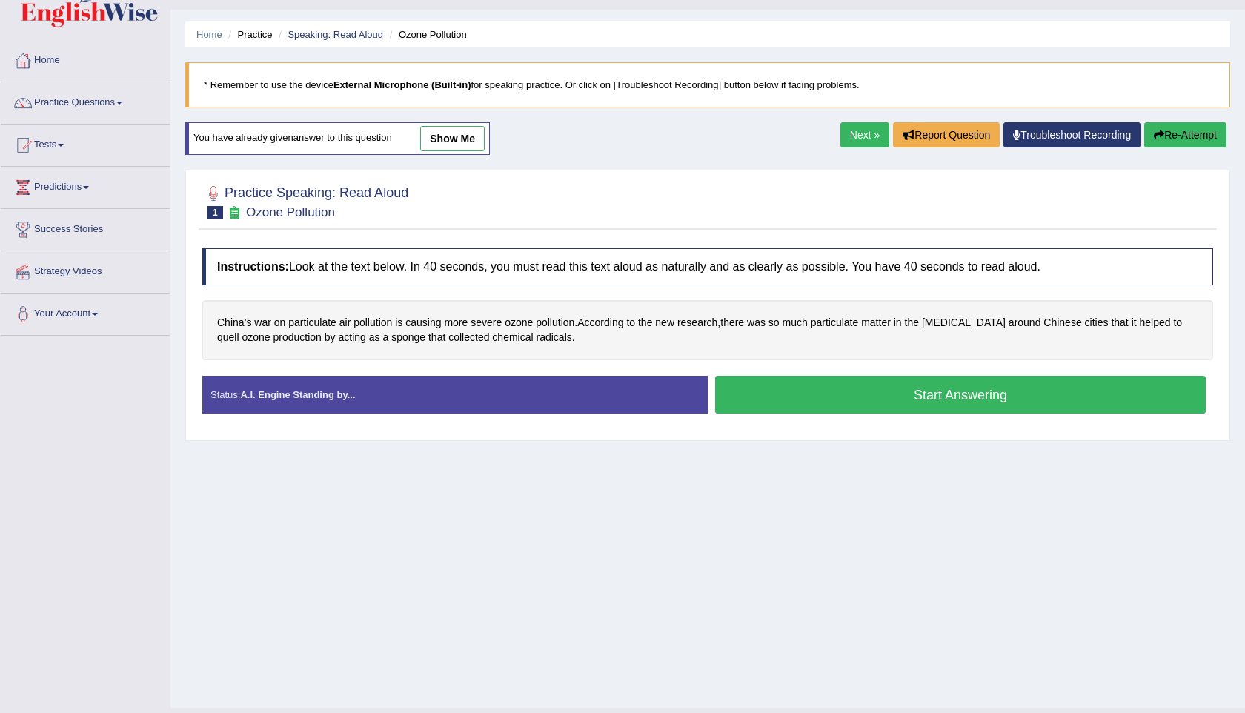
click at [862, 122] on link "Next »" at bounding box center [865, 134] width 49 height 25
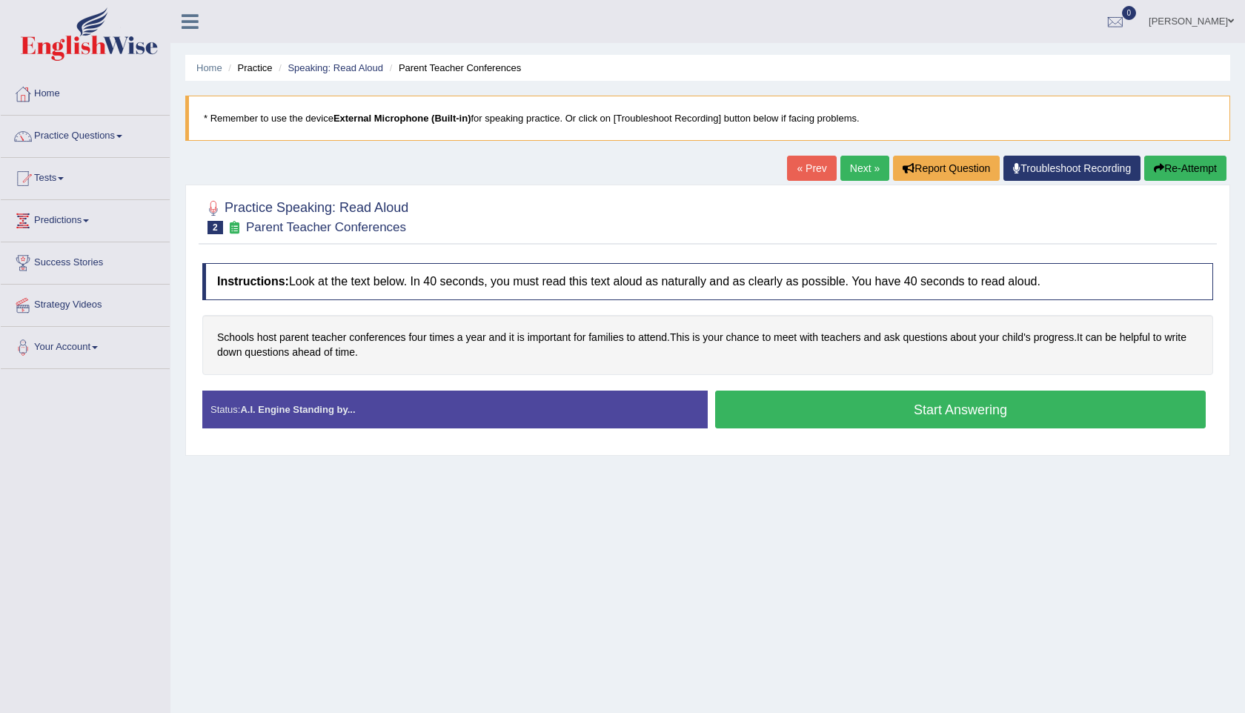
click at [878, 411] on button "Start Answering" at bounding box center [960, 410] width 491 height 38
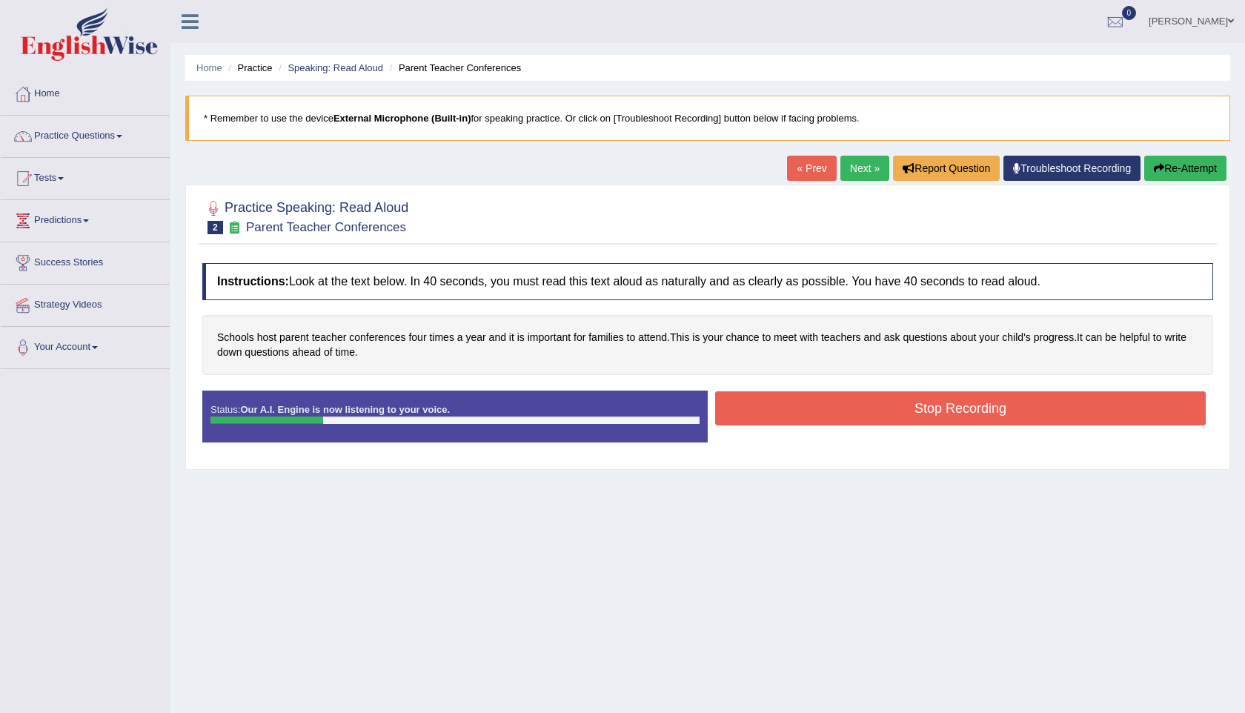
click at [950, 419] on button "Stop Recording" at bounding box center [960, 408] width 491 height 34
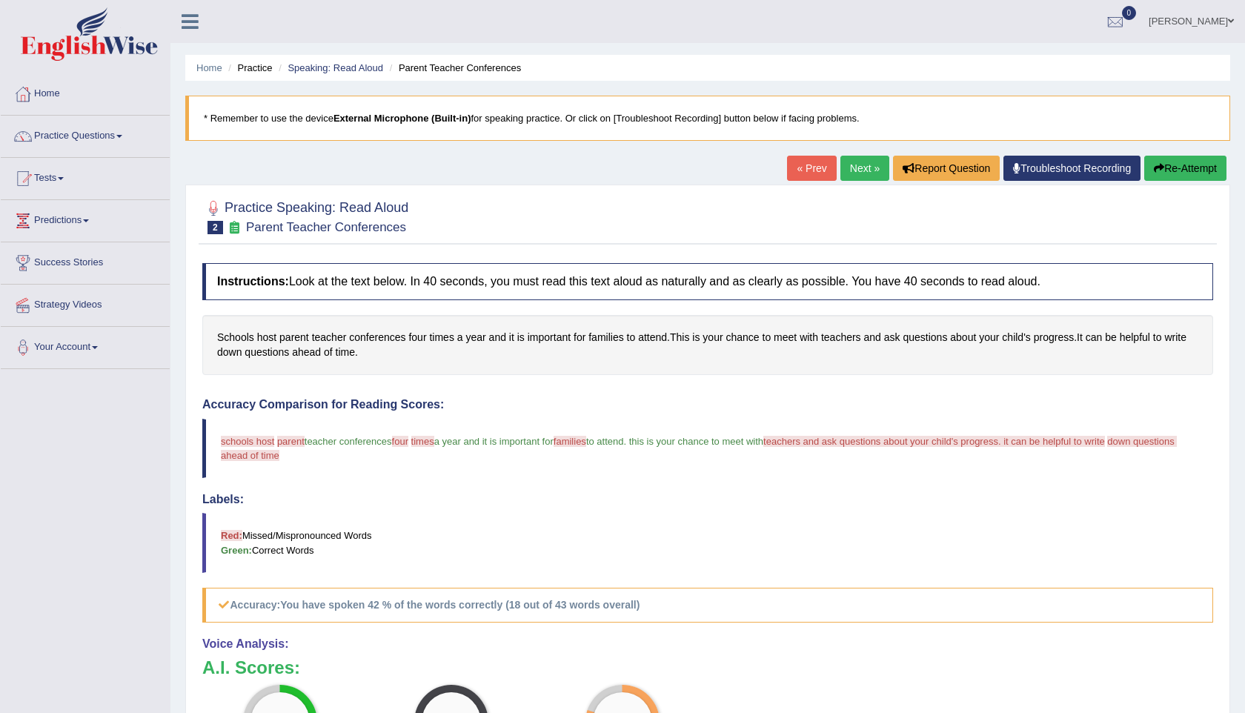
click at [1194, 171] on button "Re-Attempt" at bounding box center [1186, 168] width 82 height 25
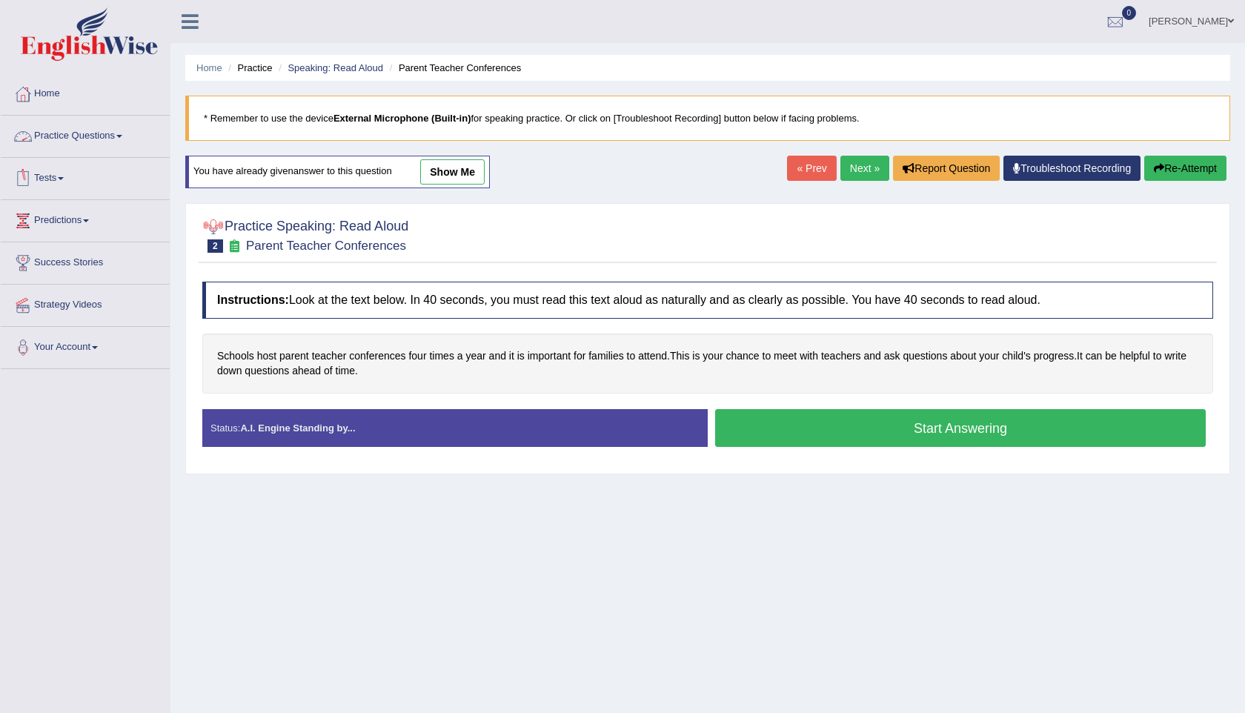
click at [93, 131] on link "Practice Questions" at bounding box center [85, 134] width 169 height 37
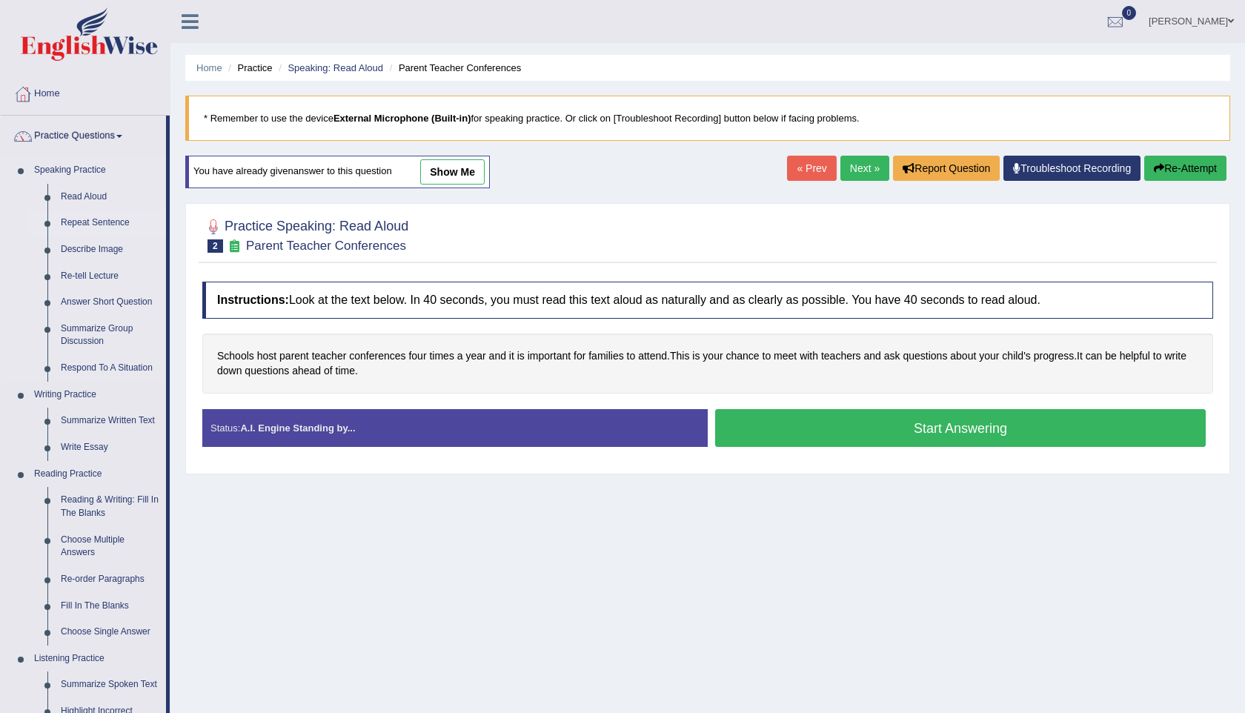
click at [96, 226] on link "Repeat Sentence" at bounding box center [110, 223] width 112 height 27
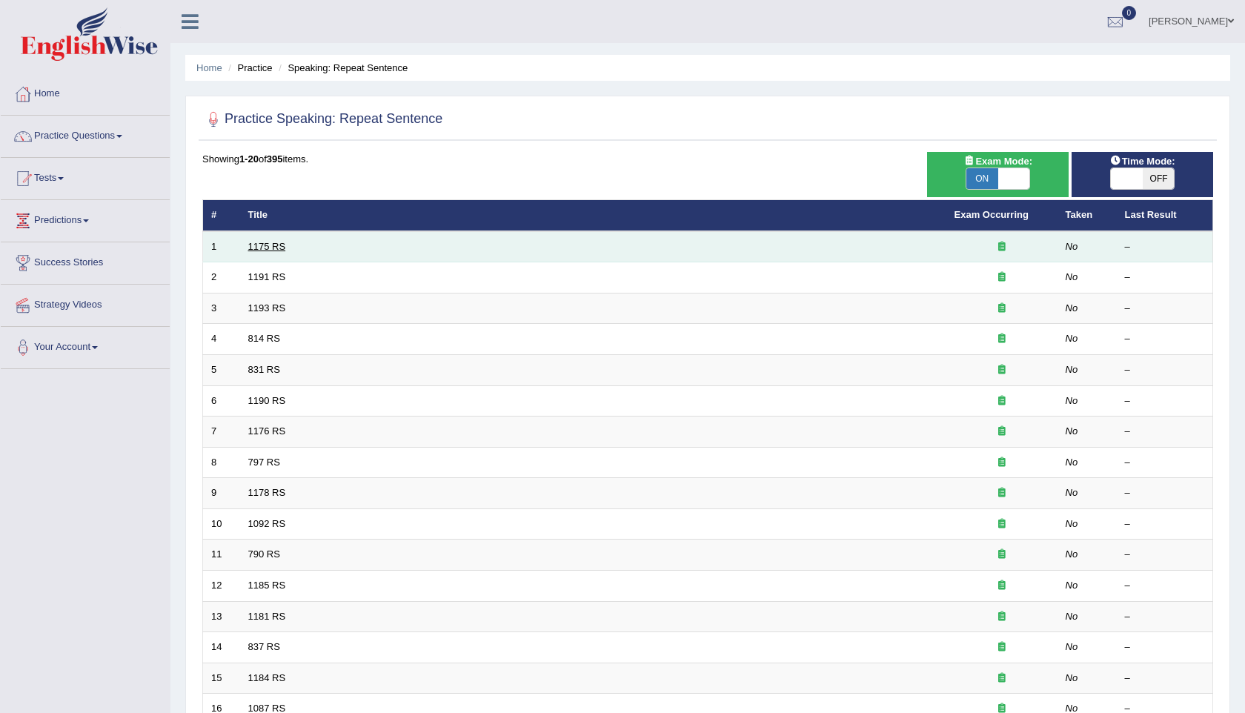
click at [276, 249] on link "1175 RS" at bounding box center [267, 246] width 38 height 11
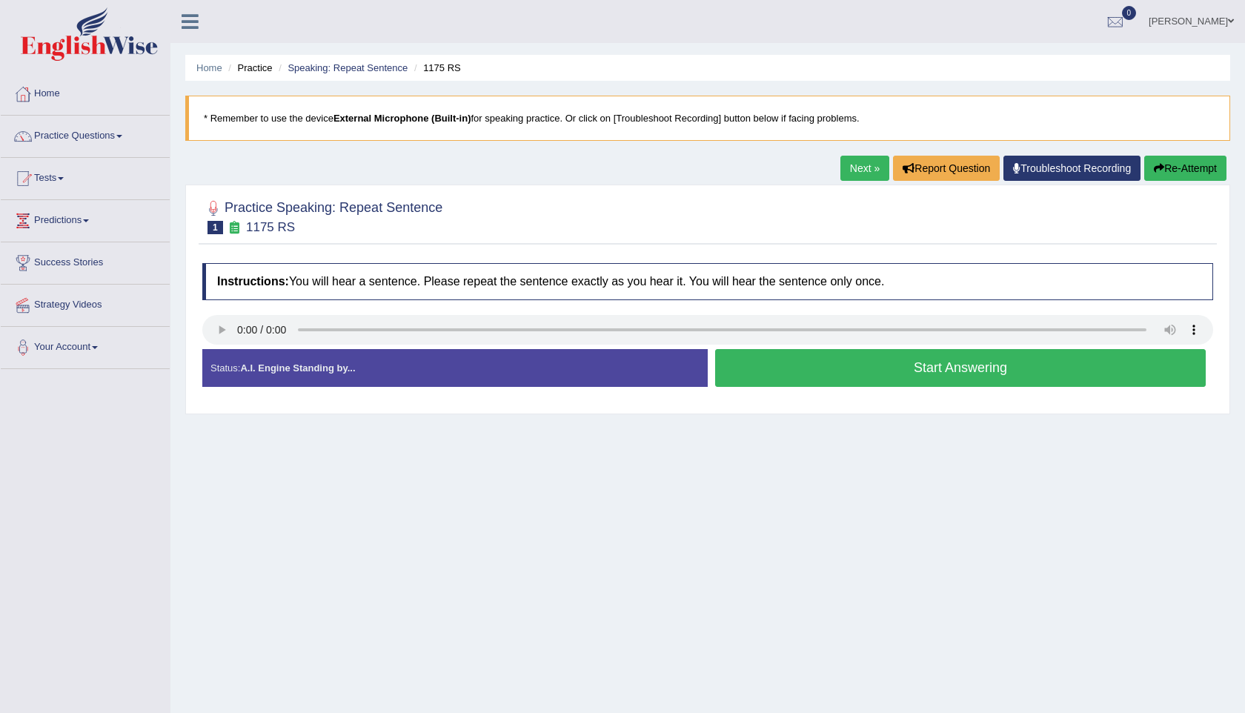
click at [906, 374] on button "Start Answering" at bounding box center [960, 368] width 491 height 38
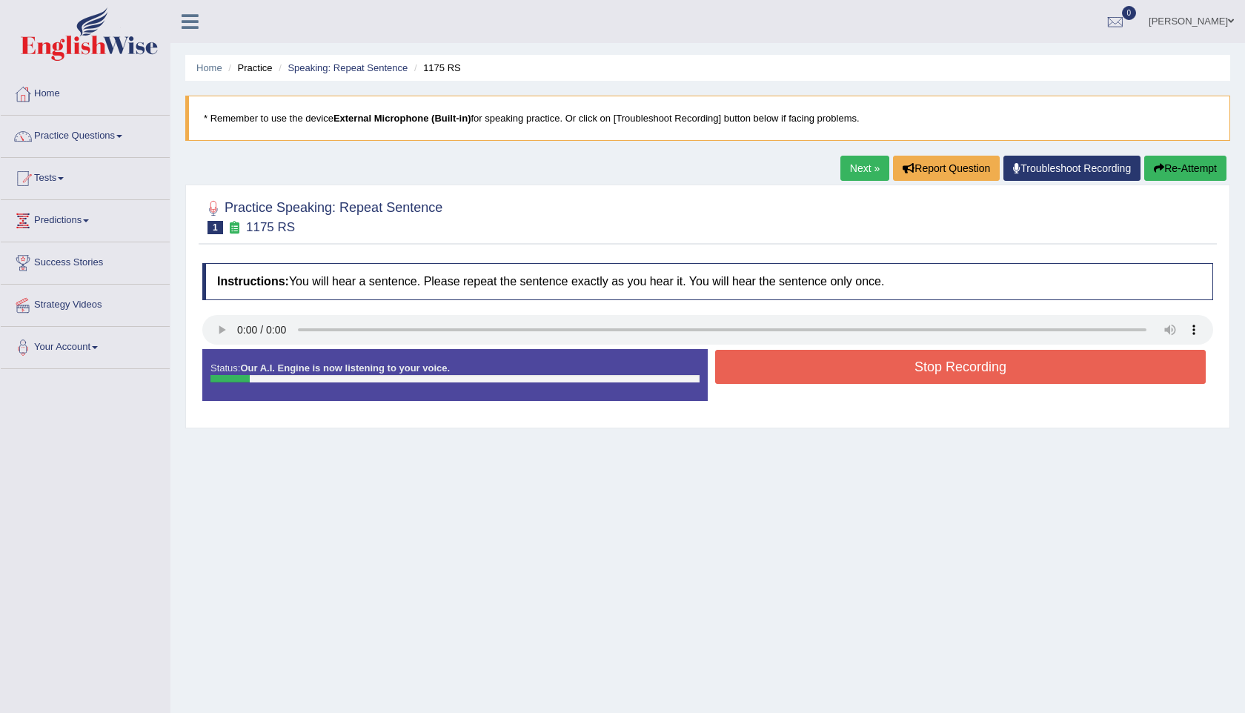
click at [861, 371] on button "Stop Recording" at bounding box center [960, 367] width 491 height 34
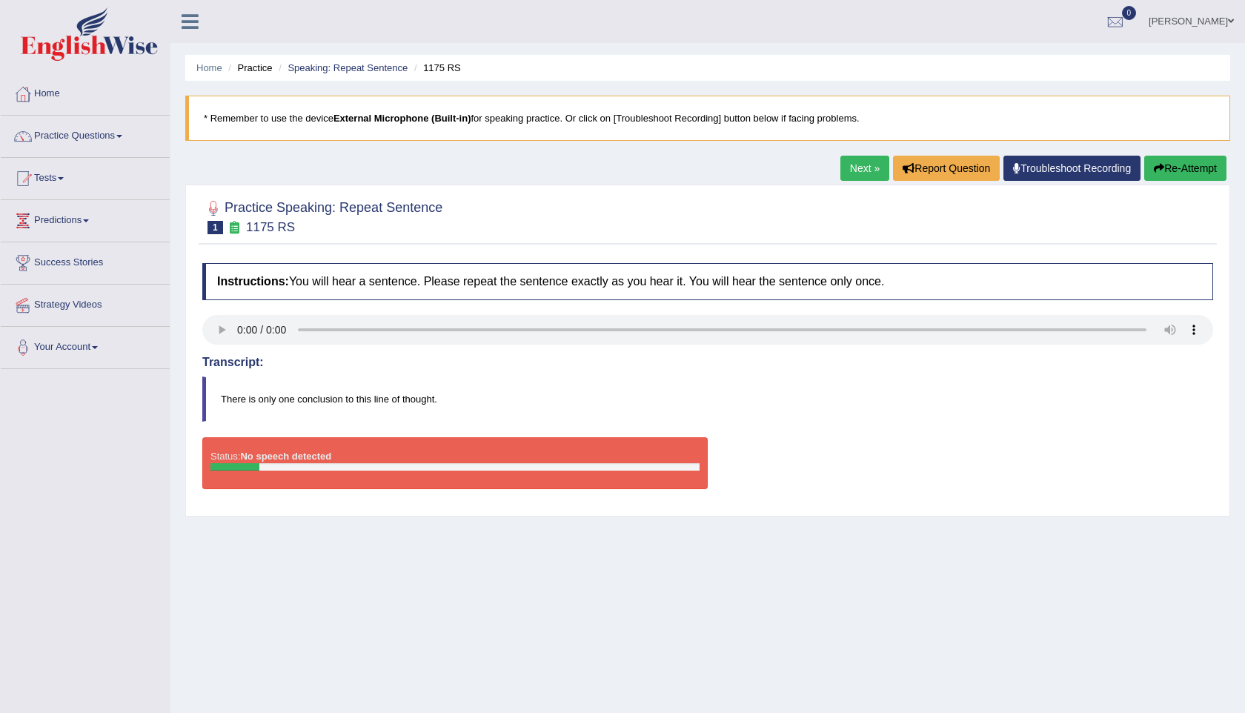
click at [1181, 162] on button "Re-Attempt" at bounding box center [1186, 168] width 82 height 25
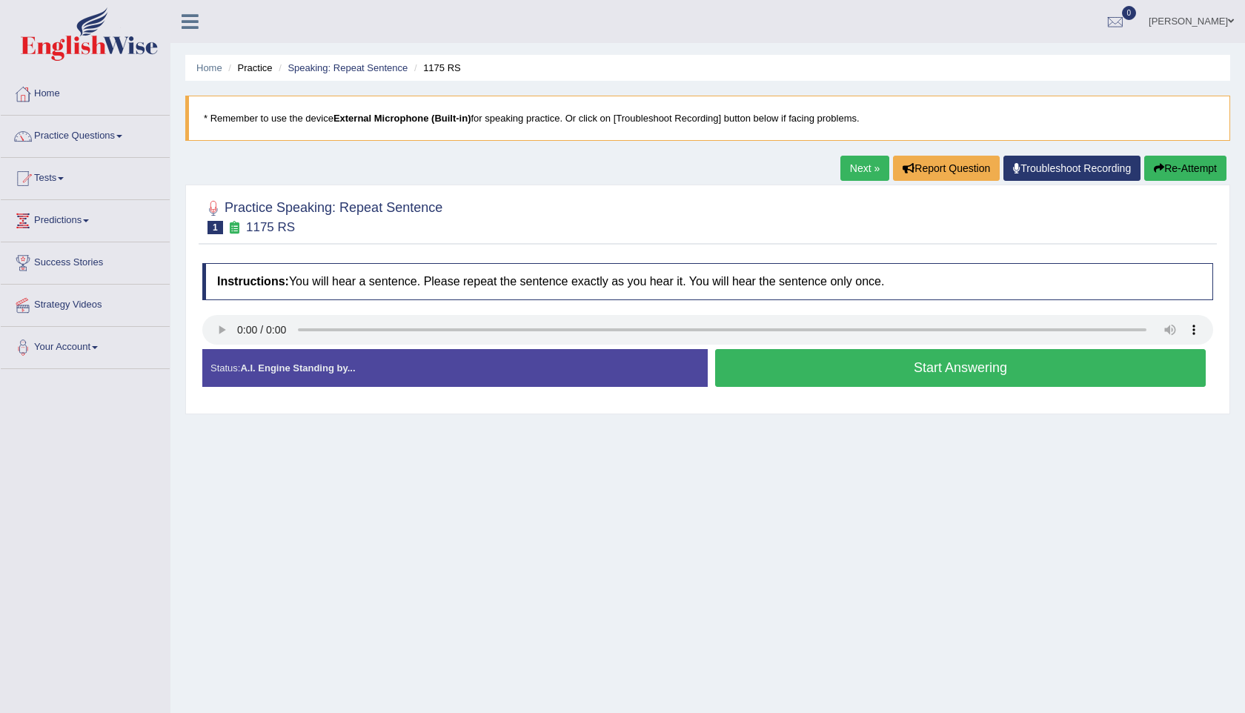
click at [925, 378] on button "Start Answering" at bounding box center [960, 368] width 491 height 38
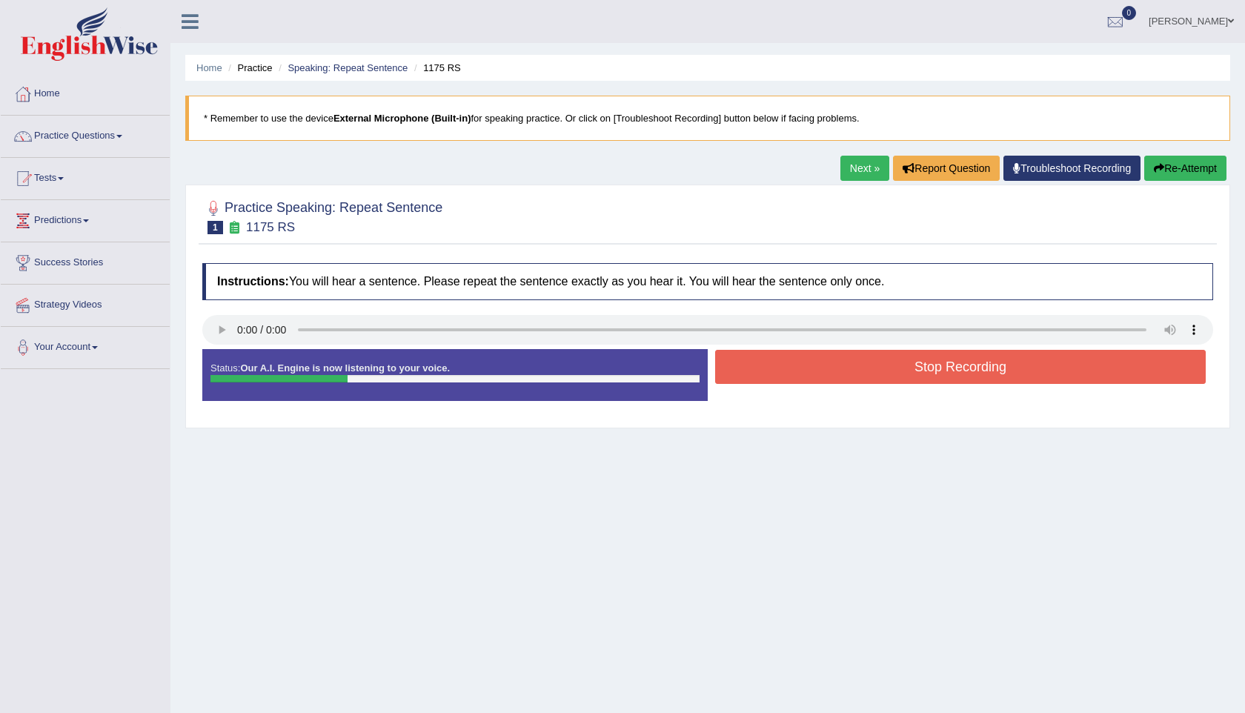
click at [822, 372] on button "Stop Recording" at bounding box center [960, 367] width 491 height 34
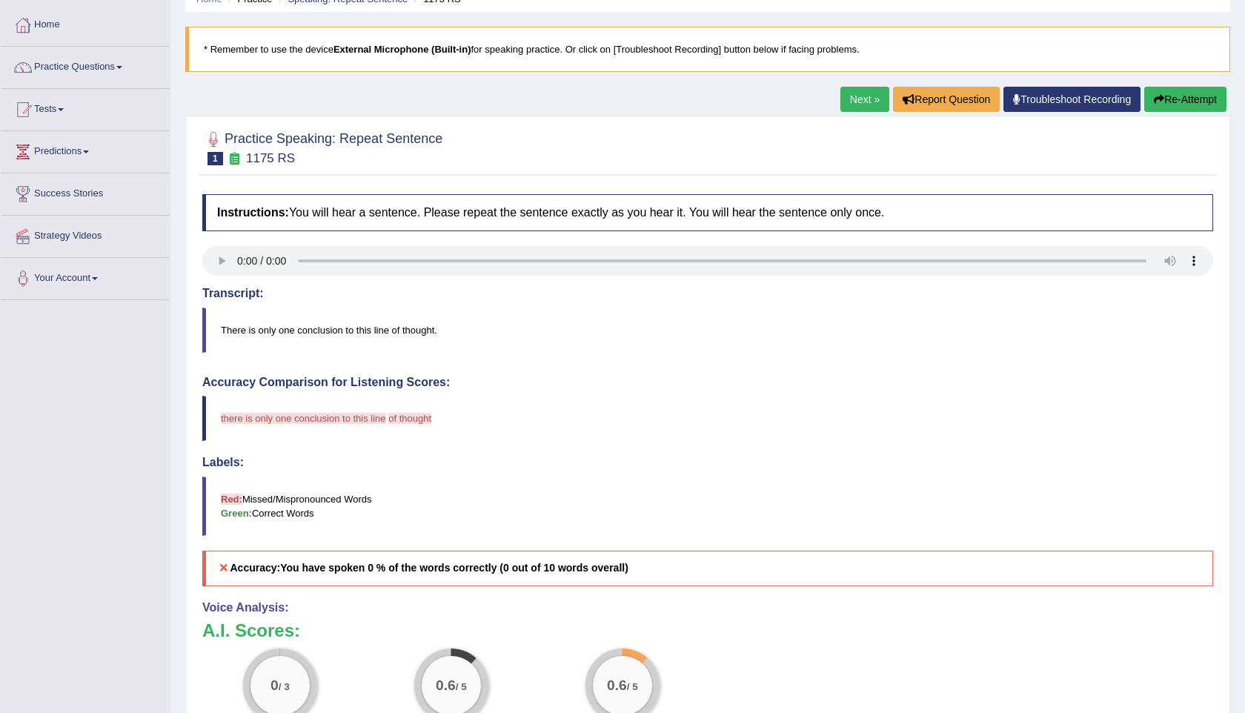
scroll to position [76, 0]
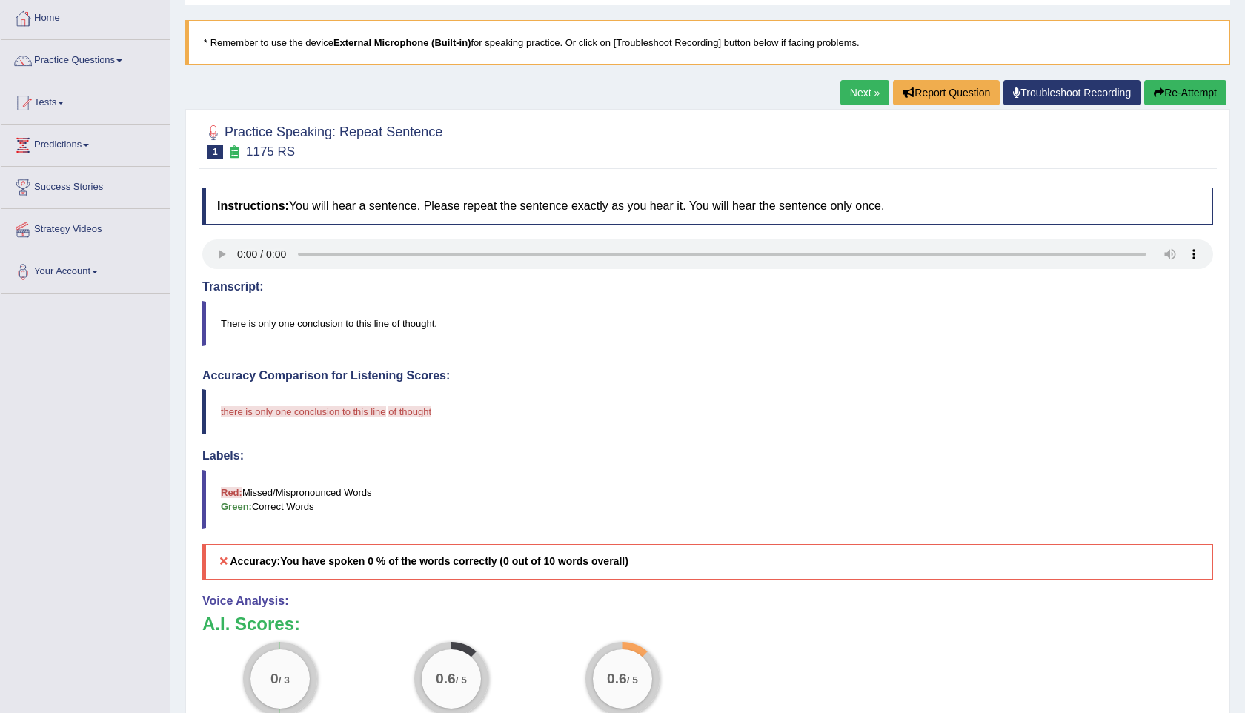
click at [1197, 100] on button "Re-Attempt" at bounding box center [1186, 92] width 82 height 25
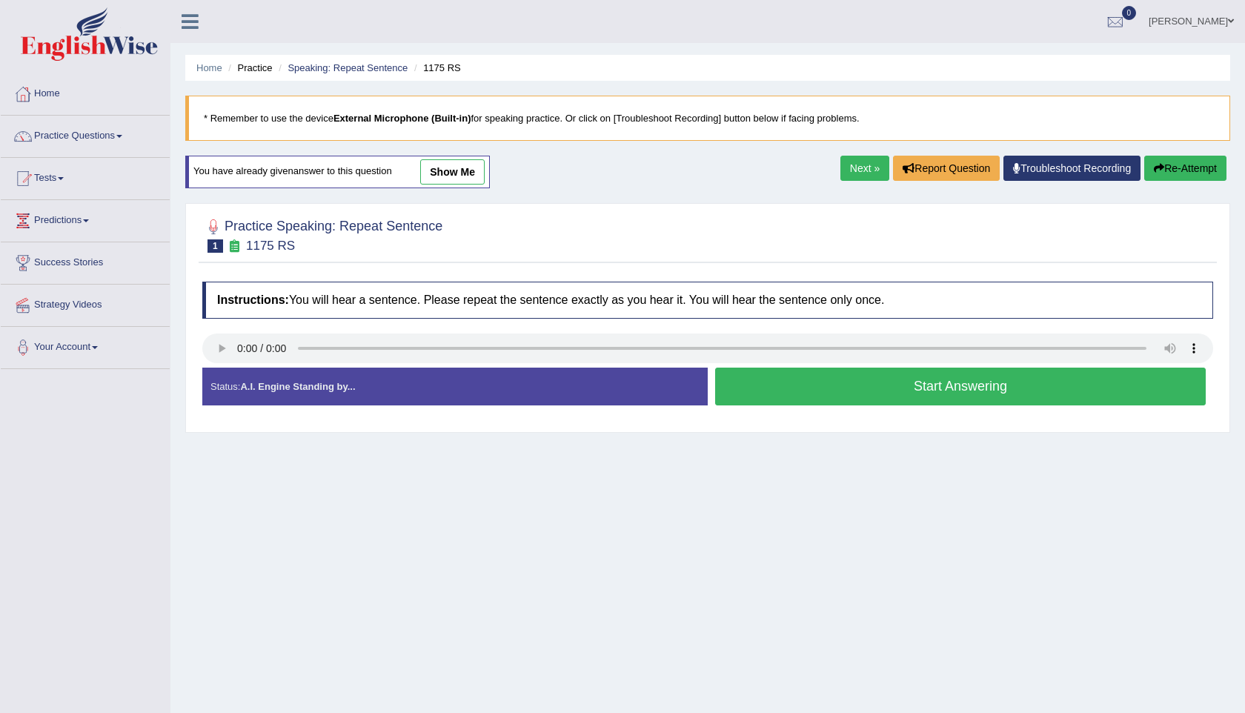
click at [865, 169] on link "Next »" at bounding box center [865, 168] width 49 height 25
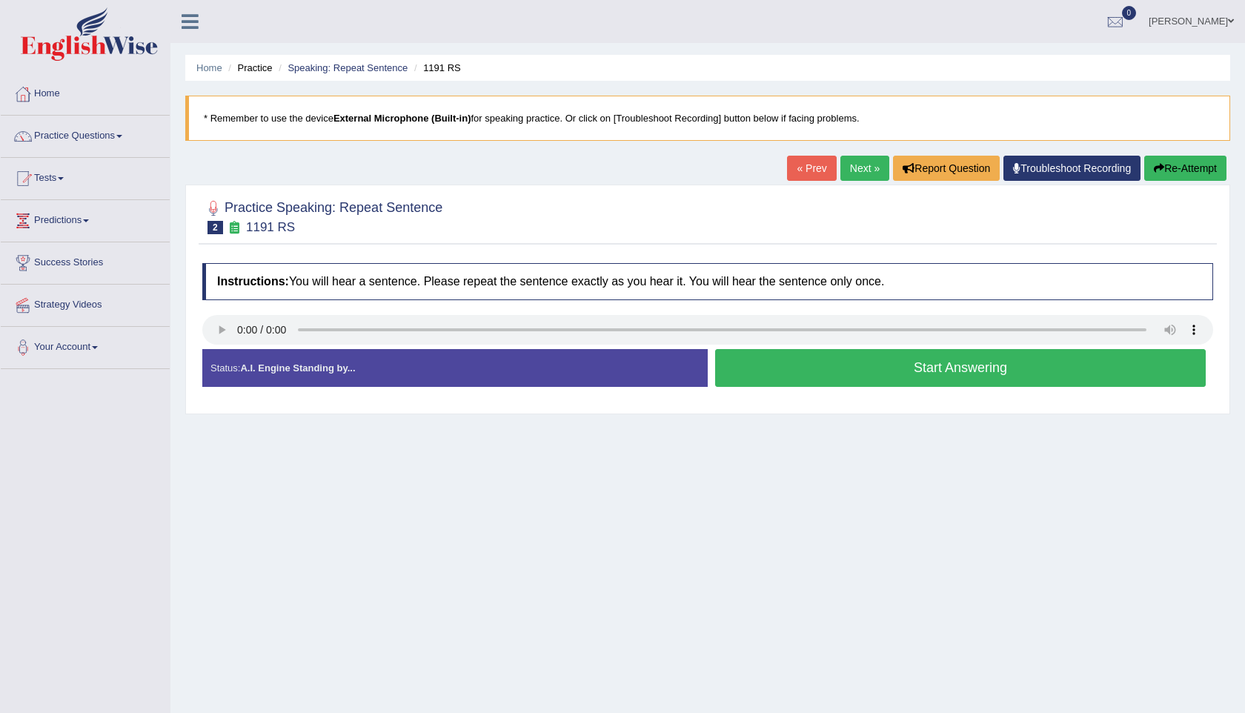
click at [844, 165] on link "Next »" at bounding box center [865, 168] width 49 height 25
click at [925, 374] on button "Start Answering" at bounding box center [960, 368] width 491 height 38
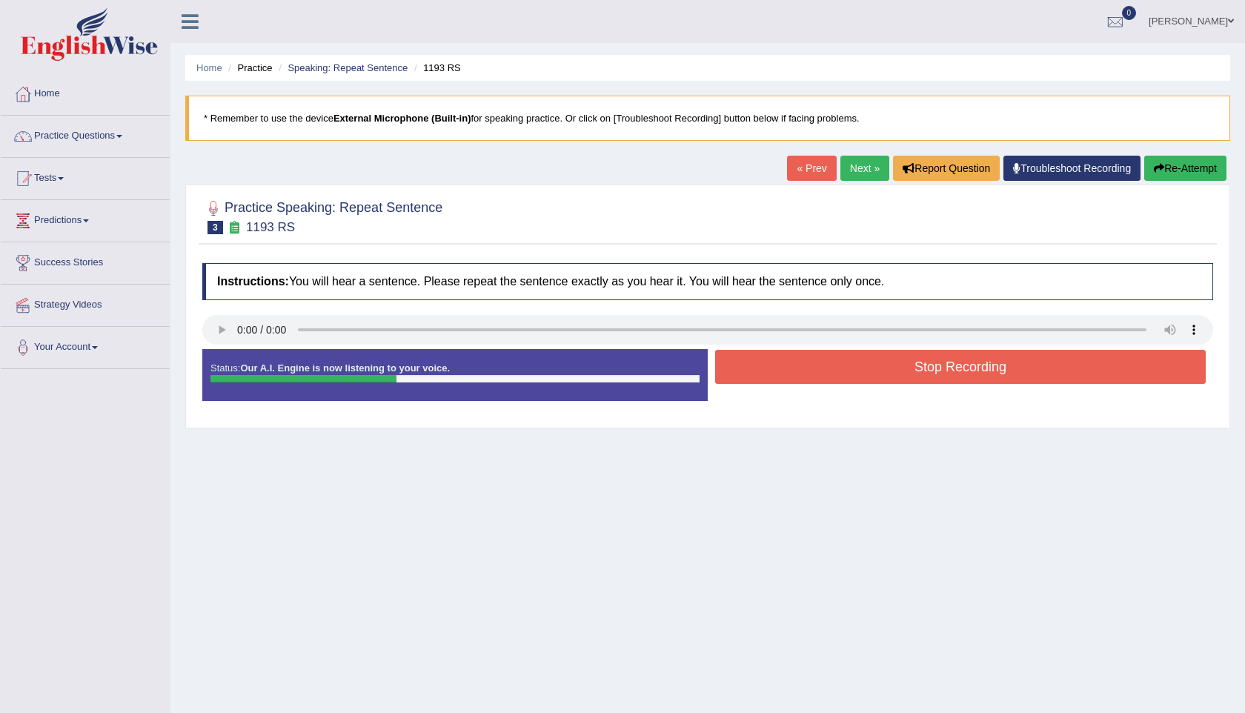
click at [925, 374] on button "Stop Recording" at bounding box center [960, 367] width 491 height 34
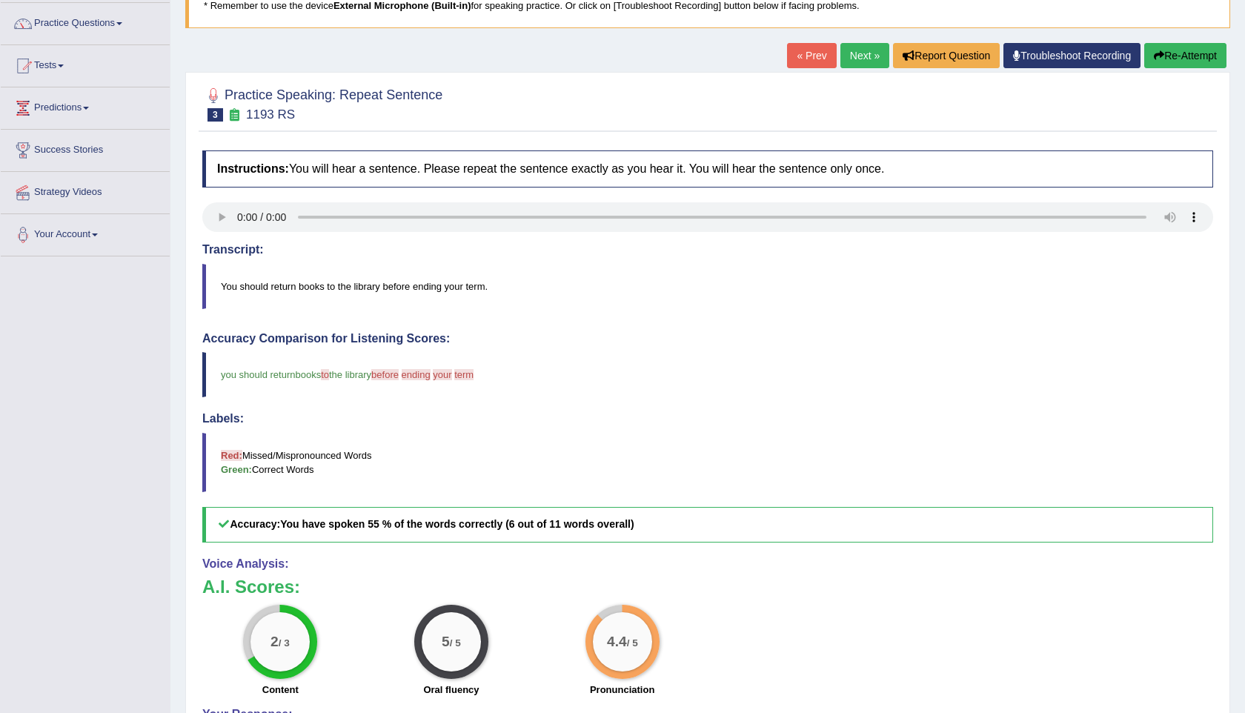
scroll to position [119, 0]
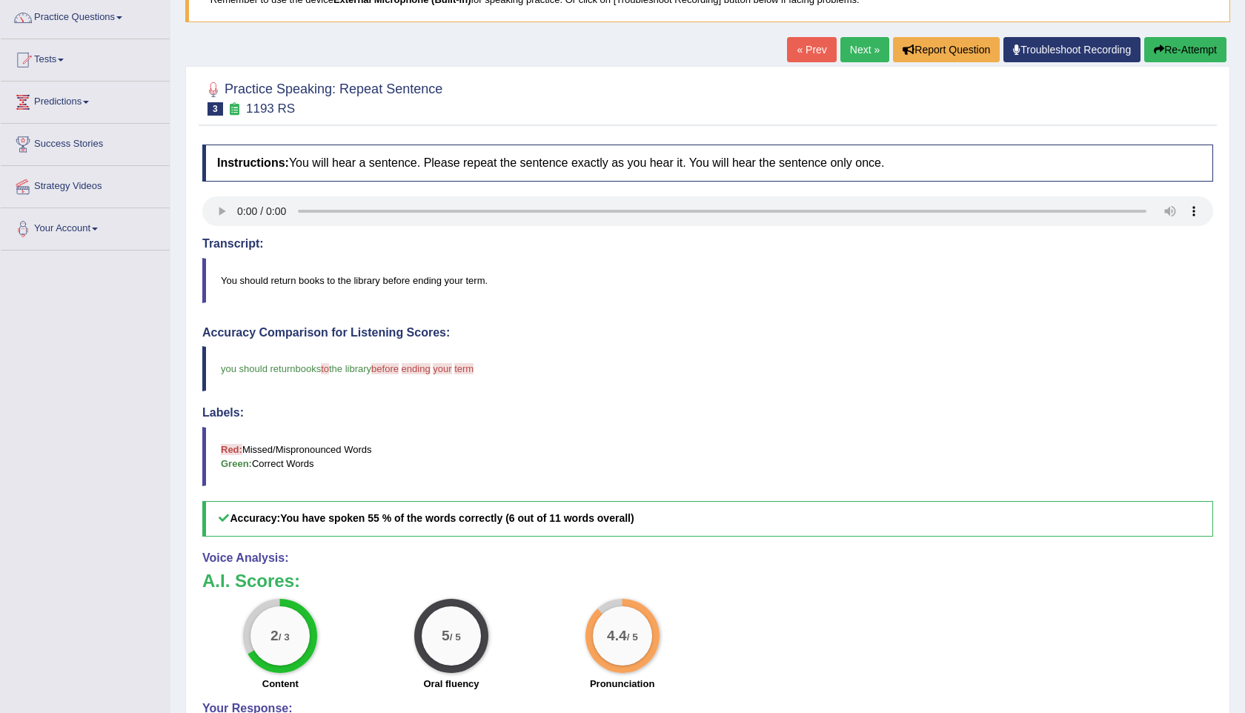
click at [863, 57] on link "Next »" at bounding box center [865, 49] width 49 height 25
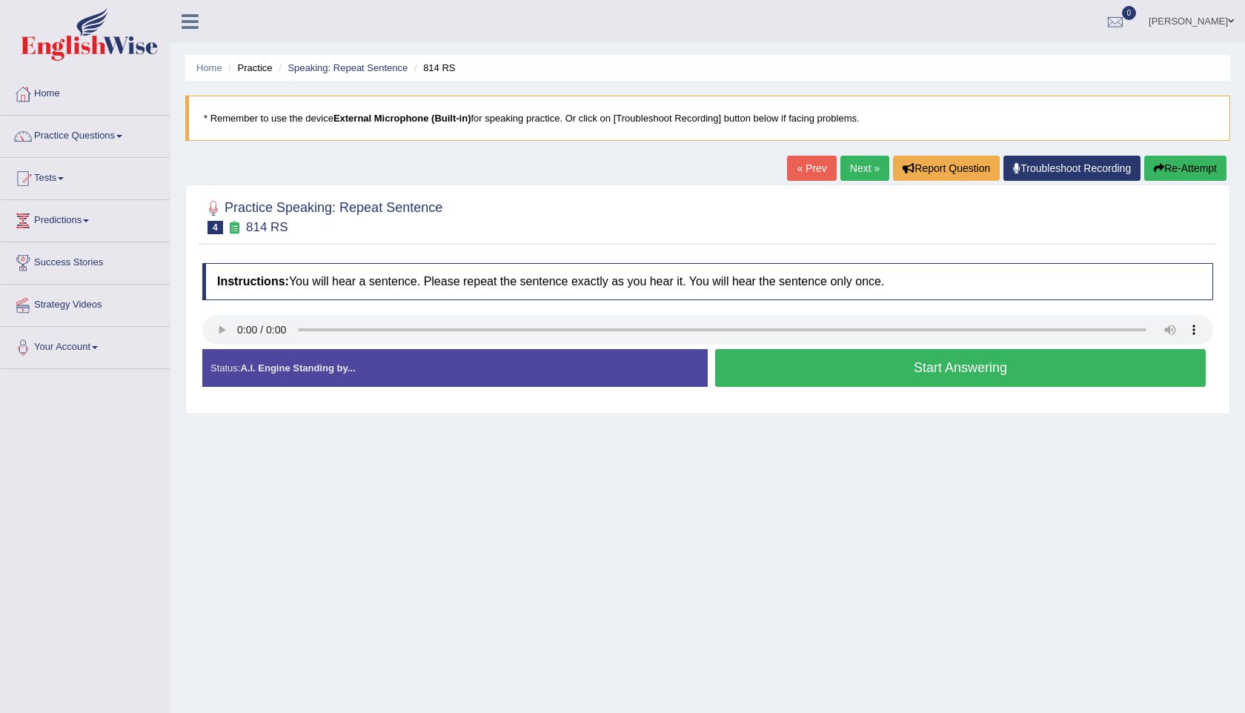
click at [939, 377] on button "Start Answering" at bounding box center [960, 368] width 491 height 38
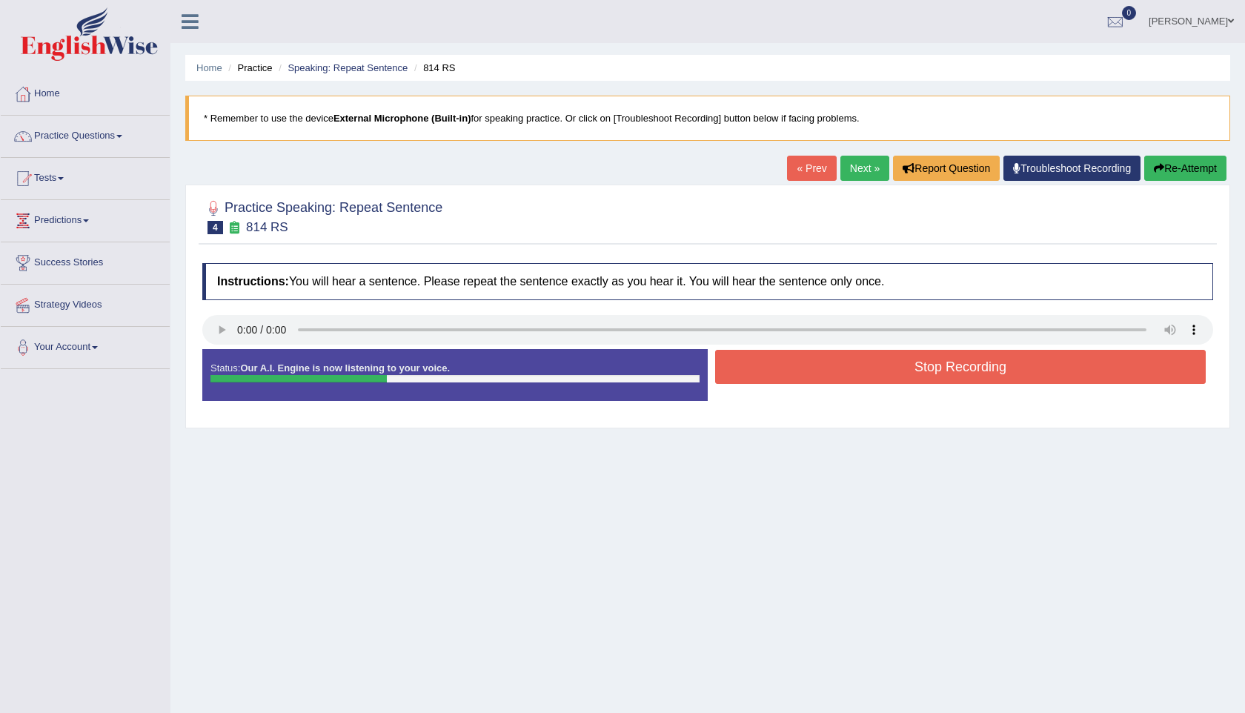
click at [939, 377] on button "Stop Recording" at bounding box center [960, 367] width 491 height 34
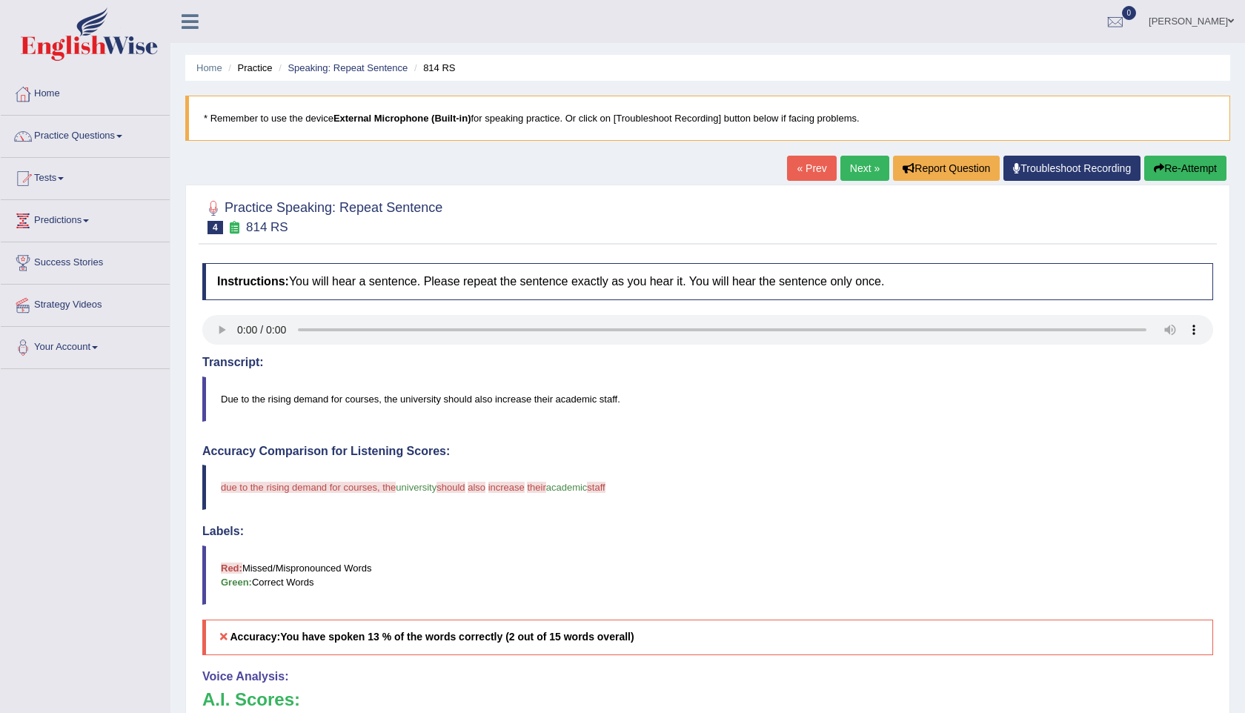
click at [861, 162] on link "Next »" at bounding box center [865, 168] width 49 height 25
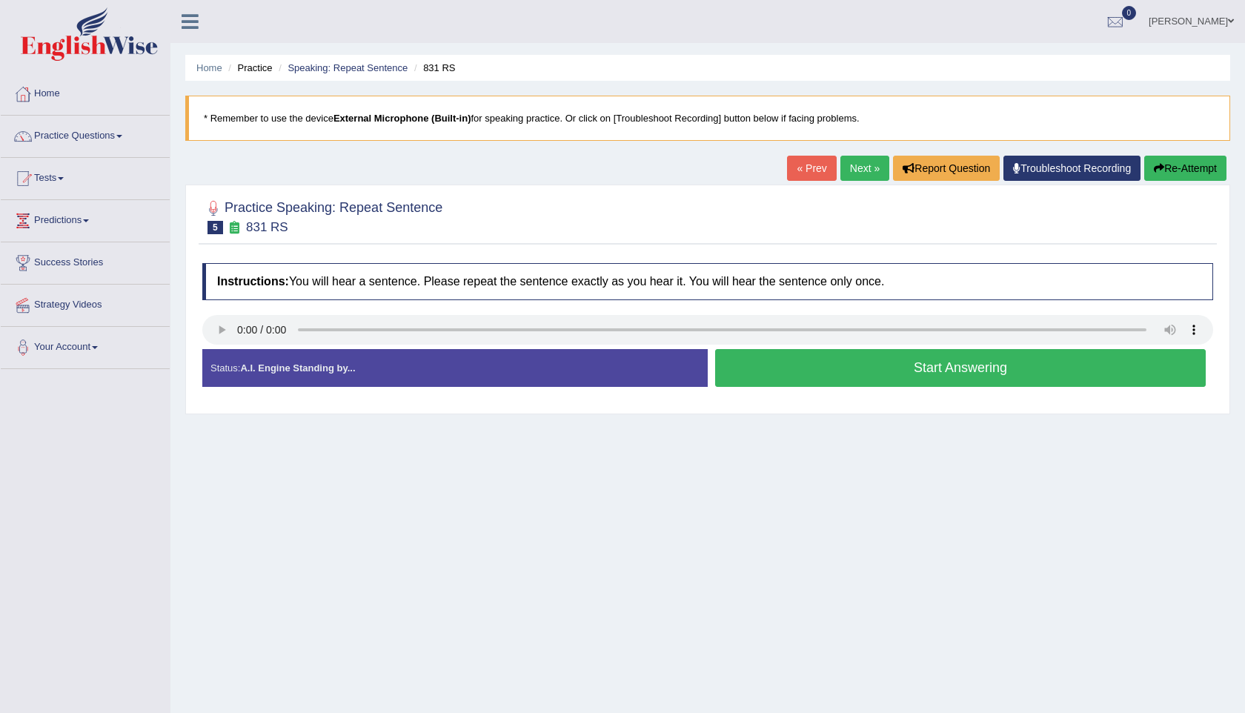
click at [913, 384] on button "Start Answering" at bounding box center [960, 368] width 491 height 38
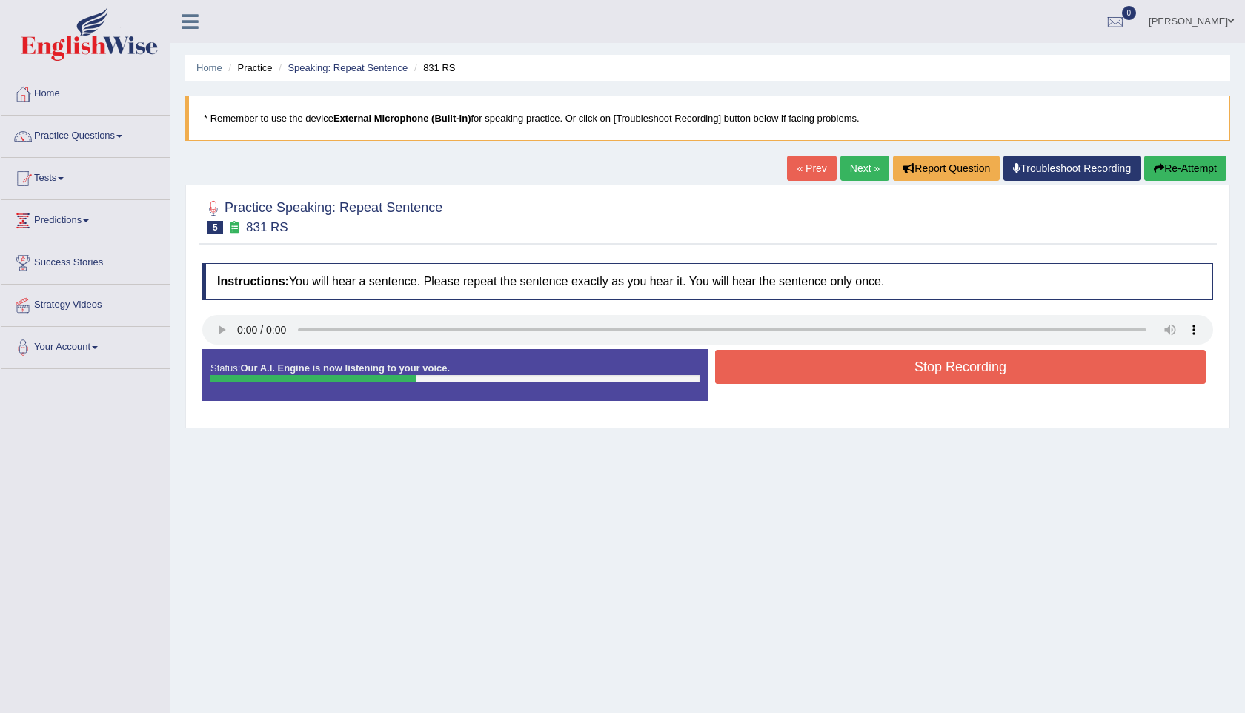
click at [913, 384] on button "Stop Recording" at bounding box center [960, 367] width 491 height 34
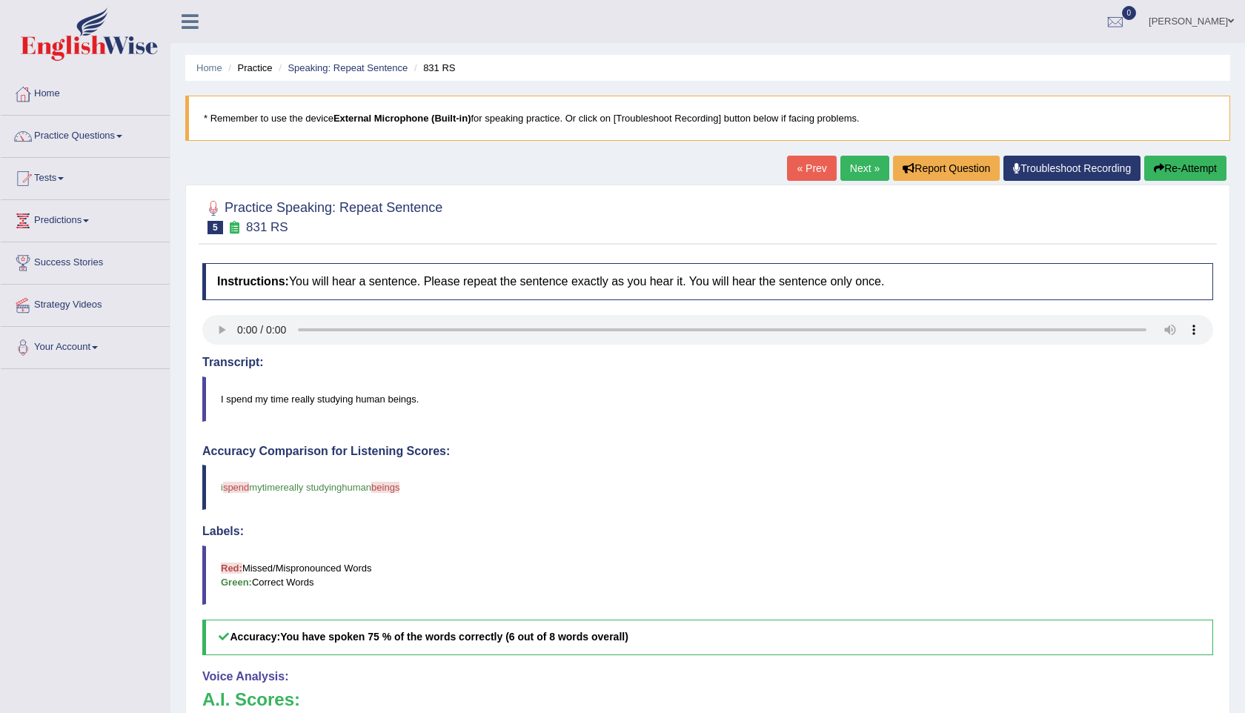
click at [869, 171] on link "Next »" at bounding box center [865, 168] width 49 height 25
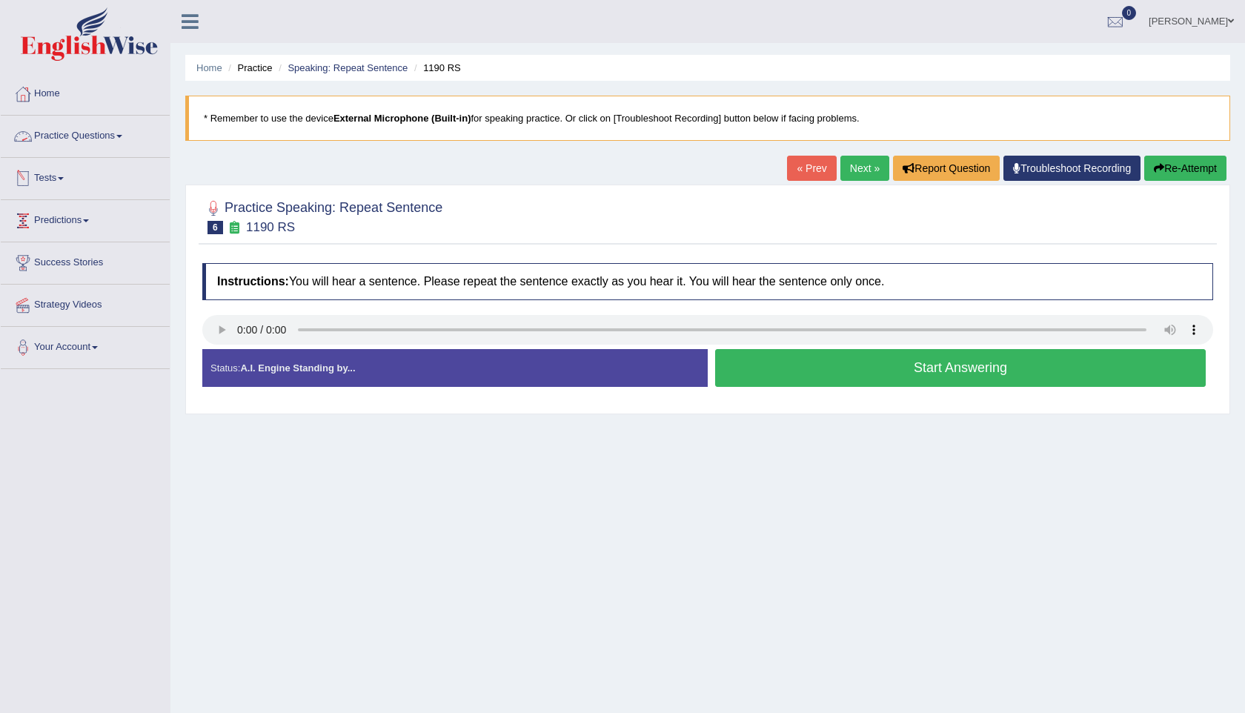
click at [99, 131] on link "Practice Questions" at bounding box center [85, 134] width 169 height 37
